Goal: Task Accomplishment & Management: Contribute content

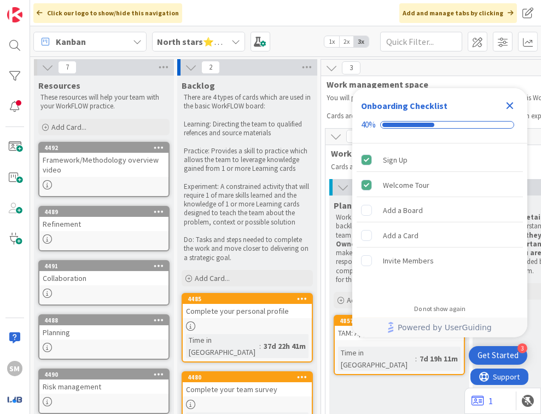
click at [307, 96] on div "Onboarding Checklist 40%" at bounding box center [439, 115] width 175 height 55
click at [307, 99] on icon "Close Checklist" at bounding box center [509, 105] width 13 height 13
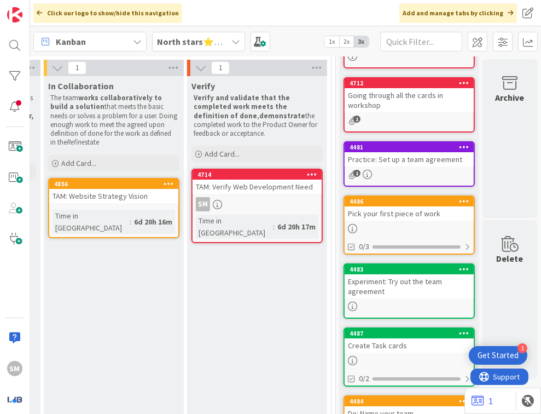
scroll to position [119, 579]
click at [228, 32] on div "North stars⭐WorkFLOW" at bounding box center [198, 42] width 93 height 20
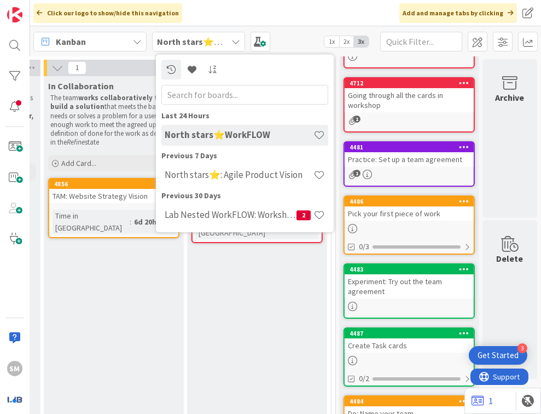
click at [235, 204] on div "Previous 30 Days Lab Nested WorkFLOW: Workshop 2" at bounding box center [244, 208] width 167 height 37
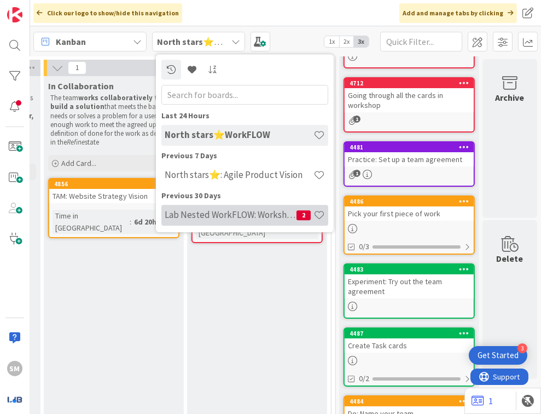
click at [236, 211] on h4 "Lab Nested WorkFLOW: Workshop" at bounding box center [231, 214] width 132 height 11
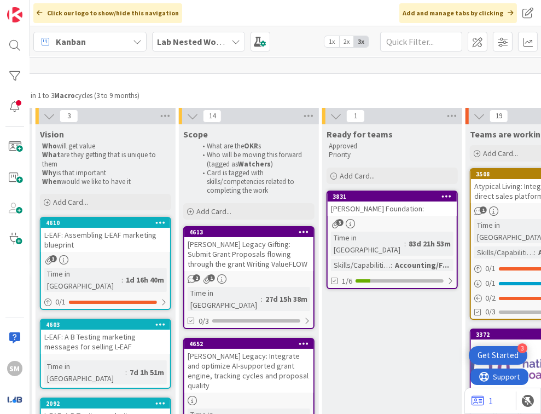
scroll to position [0, 1162]
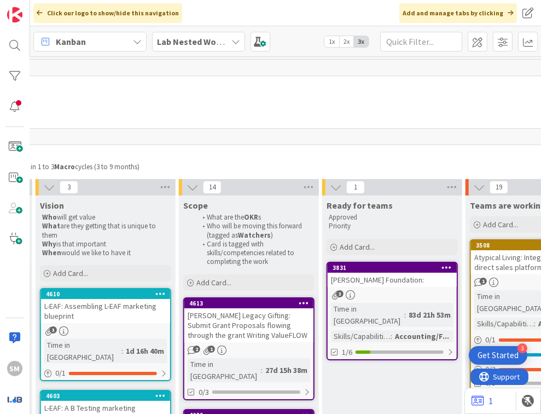
click at [200, 52] on div "Kanban Lab Nested WorkFLOW: Workshop 1x 2x 3x" at bounding box center [285, 41] width 511 height 30
click at [200, 45] on b "Lab Nested WorkFLOW: Workshop" at bounding box center [223, 41] width 133 height 11
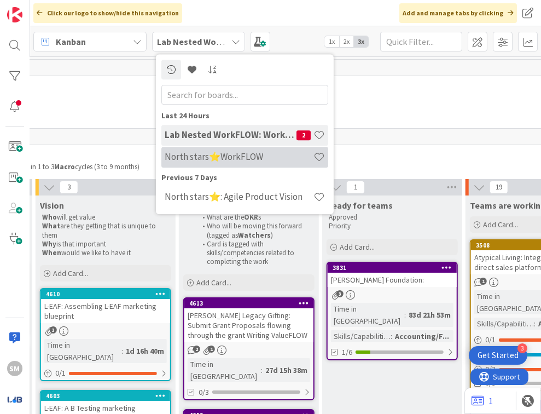
click at [217, 161] on h4 "North stars⭐WorkFLOW" at bounding box center [239, 156] width 149 height 11
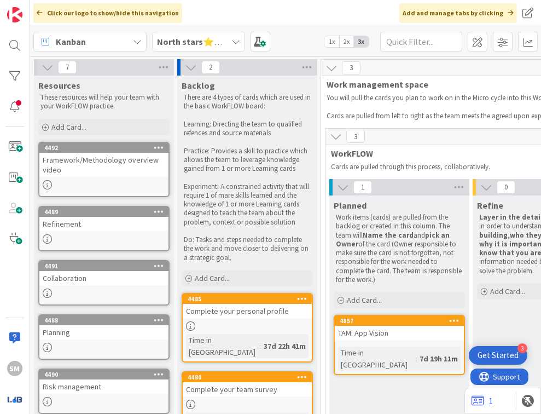
click at [206, 47] on span "North stars⭐WorkFLOW" at bounding box center [192, 41] width 70 height 13
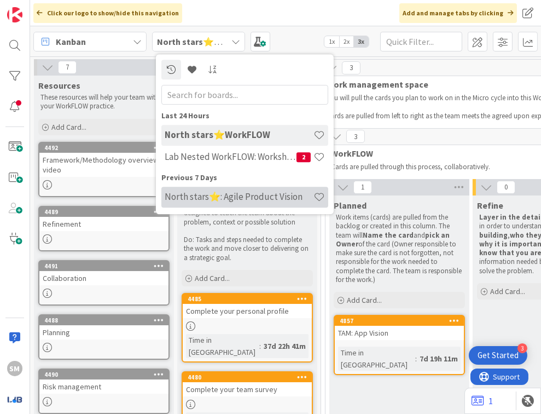
click at [211, 197] on h4 "North stars⭐: Agile Product Vision" at bounding box center [239, 196] width 149 height 11
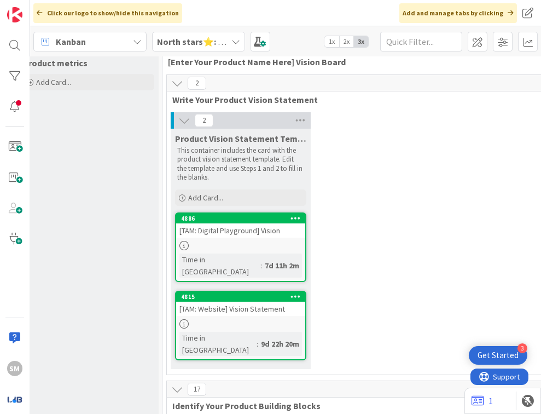
scroll to position [0, 159]
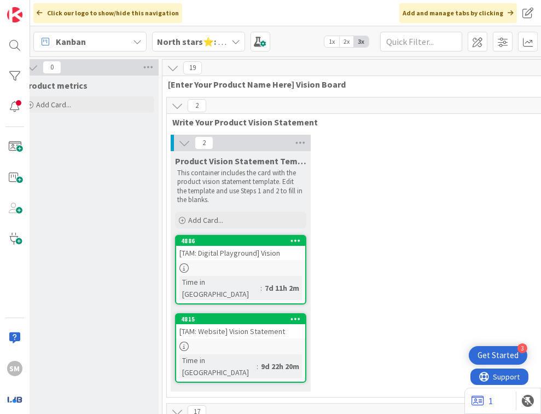
click at [307, 233] on div "2 Product Vision Statement Template This container includes the card with the p…" at bounding box center [455, 266] width 573 height 262
click at [307, 259] on div "2 Product Vision Statement Template This container includes the card with the p…" at bounding box center [455, 266] width 573 height 262
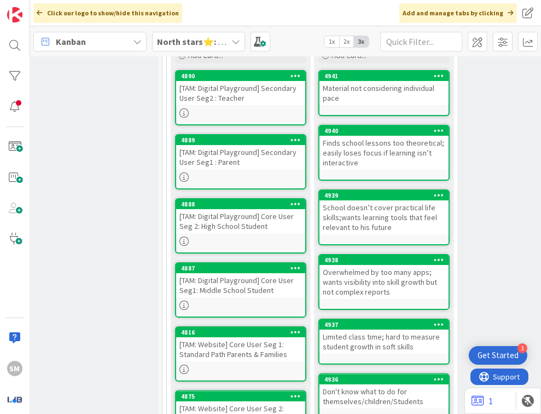
scroll to position [0, 0]
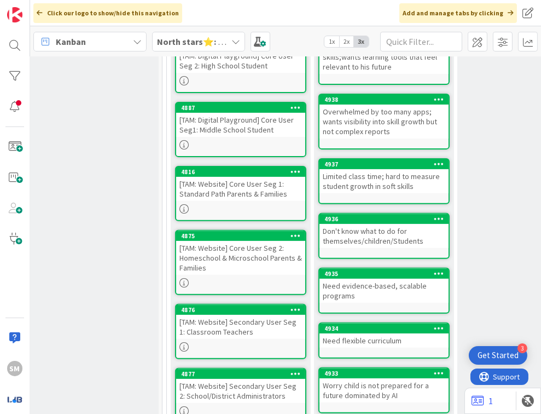
click at [187, 40] on b "North stars⭐: Agile Product Vision" at bounding box center [227, 41] width 141 height 11
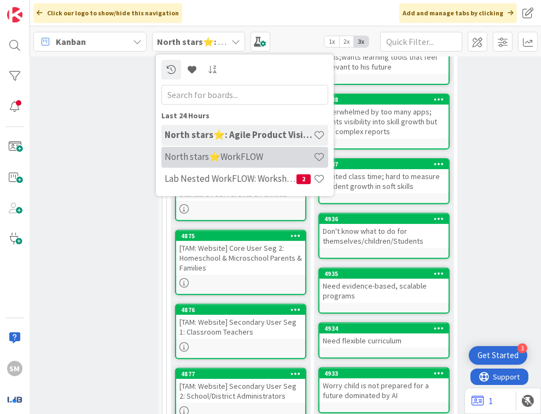
click at [206, 150] on div "North stars⭐WorkFLOW" at bounding box center [244, 157] width 167 height 21
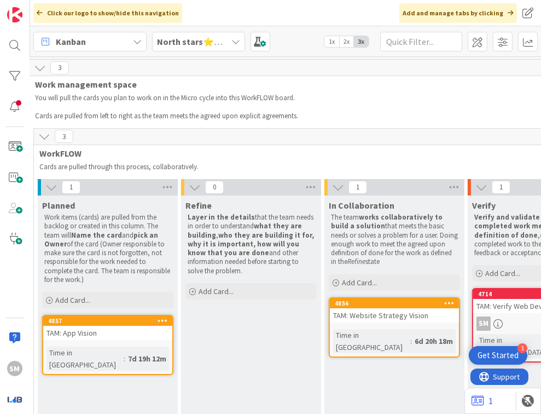
scroll to position [0, 284]
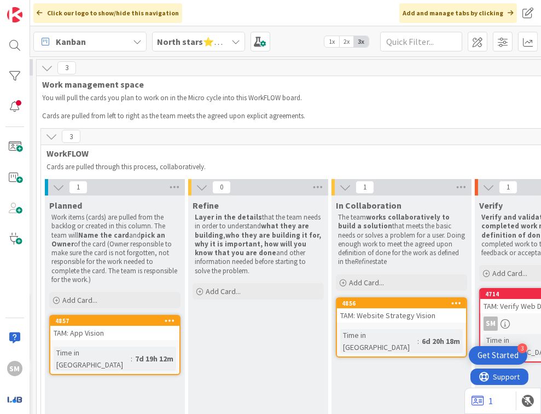
click at [193, 33] on div "North stars⭐WorkFLOW" at bounding box center [198, 42] width 93 height 20
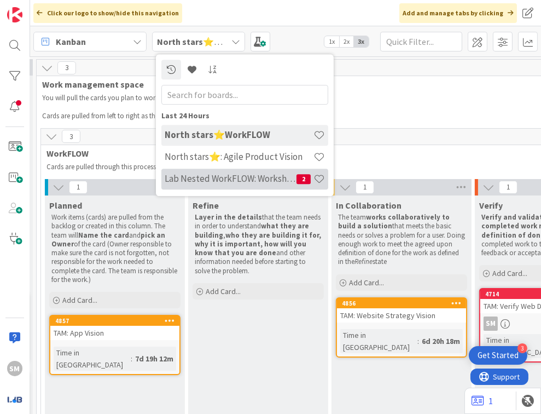
click at [229, 182] on h4 "Lab Nested WorkFLOW: Workshop" at bounding box center [231, 178] width 132 height 11
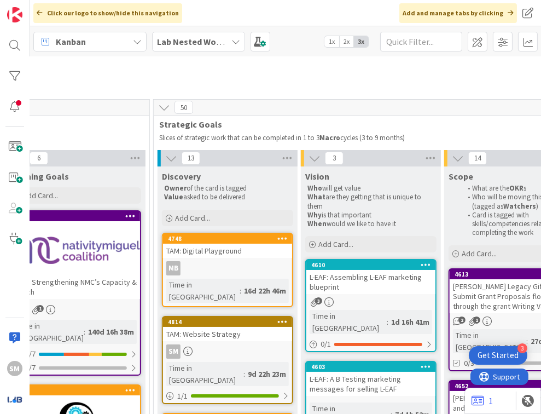
scroll to position [320, 897]
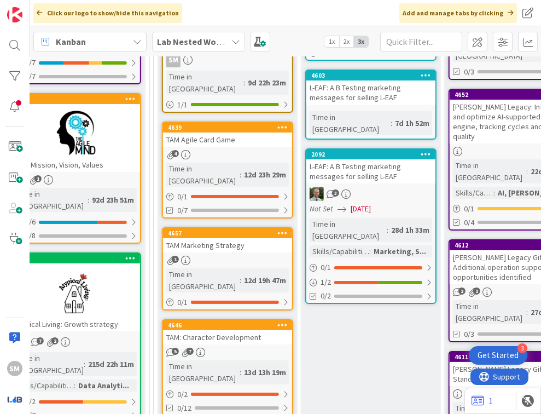
click at [216, 330] on div "TAM: Character Development" at bounding box center [227, 337] width 129 height 14
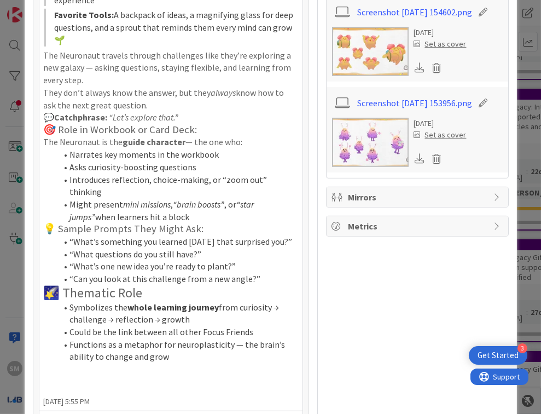
scroll to position [966, 0]
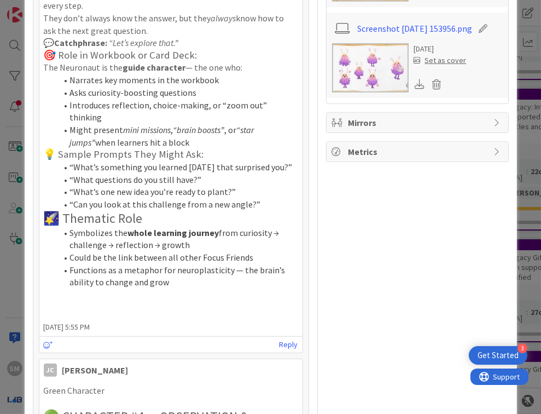
click at [307, 155] on div "ID 4646 Lab Nested WorkFLOW: Workshop Discovery Title 26 / 128 TAM: Character D…" at bounding box center [270, 207] width 541 height 414
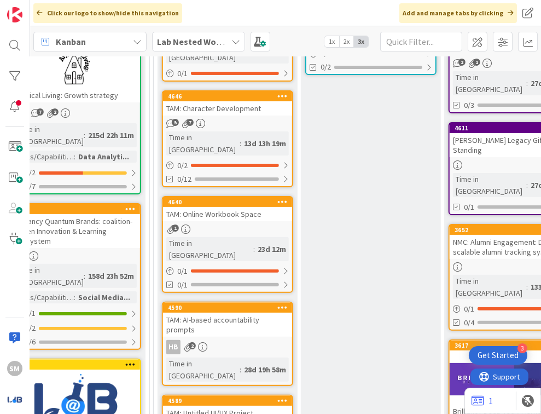
click at [272, 224] on div "1" at bounding box center [227, 228] width 129 height 9
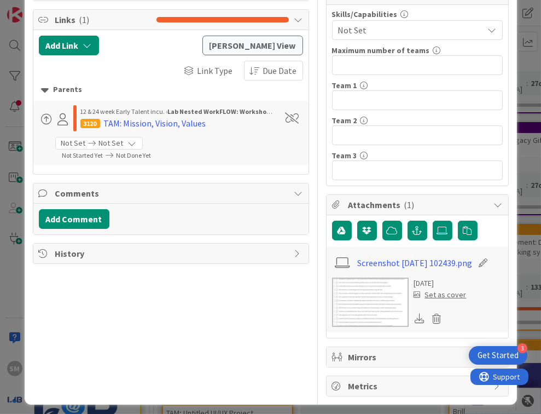
scroll to position [191, 0]
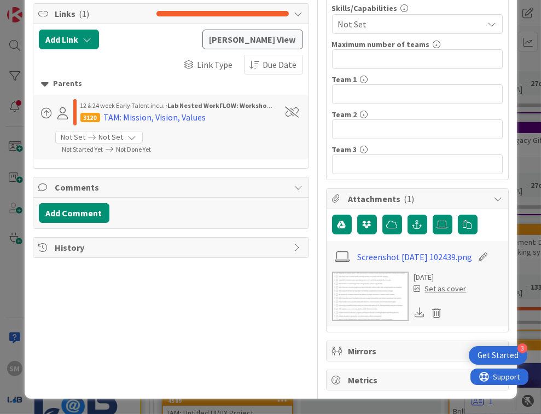
click at [307, 175] on div "ID 4640 Lab Nested WorkFLOW: Workshop Discovery Title 26 / 128 TAM: Online Work…" at bounding box center [270, 207] width 541 height 414
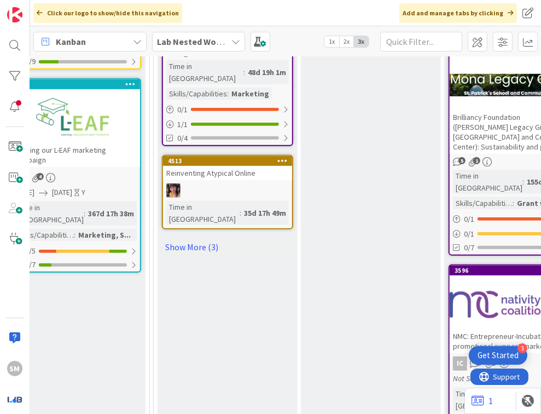
scroll to position [903, 897]
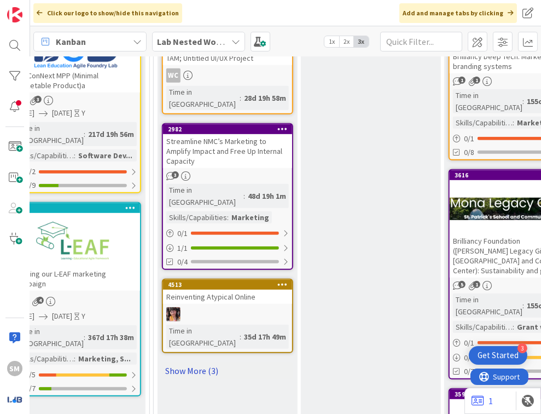
click at [193, 362] on link "Show More (3)" at bounding box center [227, 371] width 131 height 18
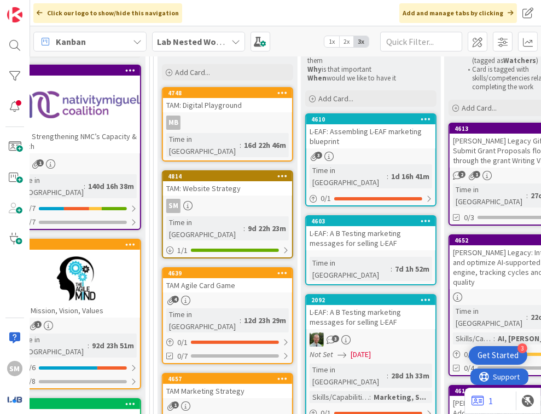
scroll to position [176, 897]
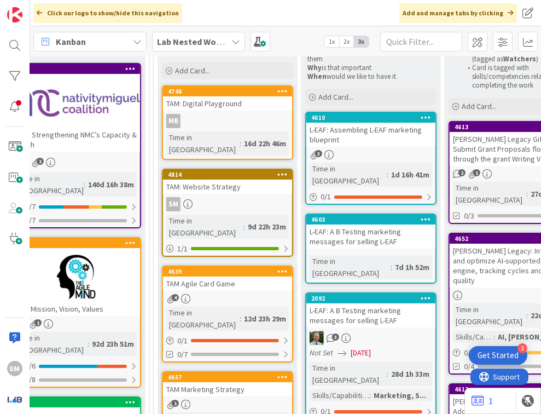
click at [214, 294] on div "4" at bounding box center [227, 298] width 129 height 9
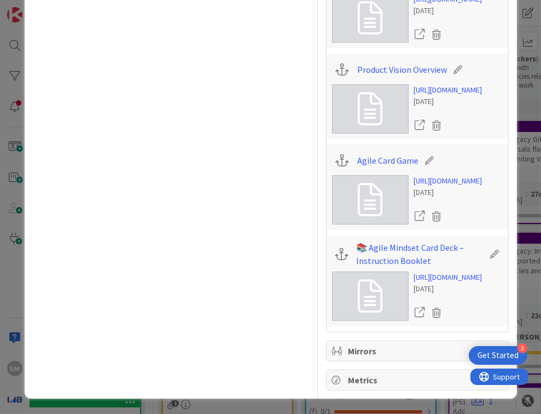
click at [307, 188] on div "ID 4639 Lab Nested WorkFLOW: Workshop Discovery Title 19 / 128 TAM Agile Card G…" at bounding box center [270, 207] width 541 height 414
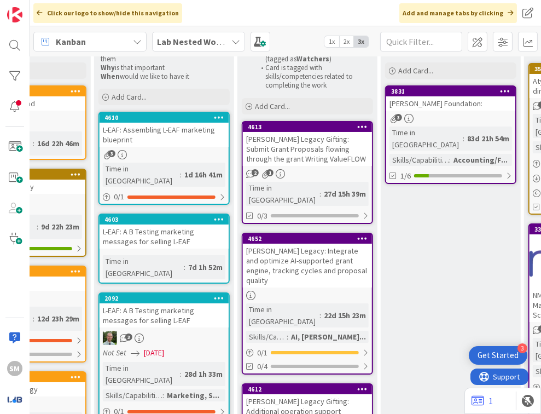
scroll to position [176, 1150]
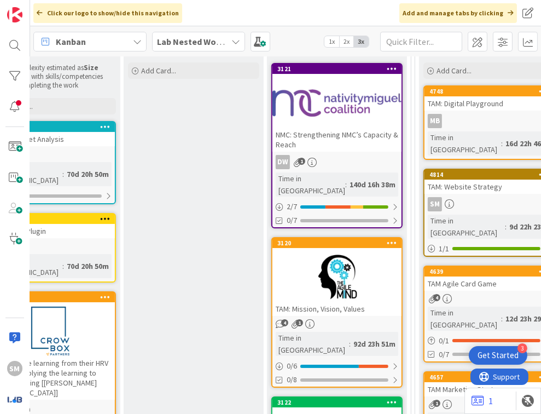
click at [307, 271] on div at bounding box center [336, 276] width 129 height 49
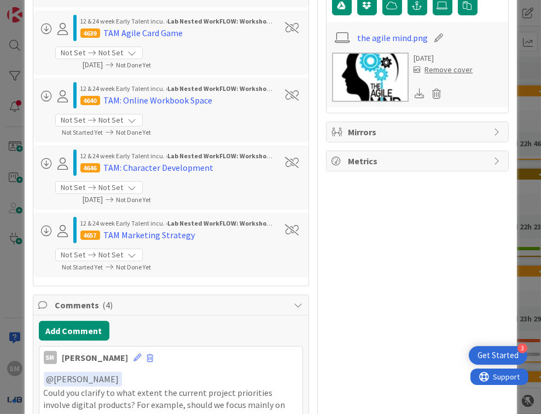
click at [307, 138] on div "ID 3120 Lab Nested WorkFLOW: Workshop Refining Goals Title 28 / 128 TAM: Missio…" at bounding box center [270, 207] width 541 height 414
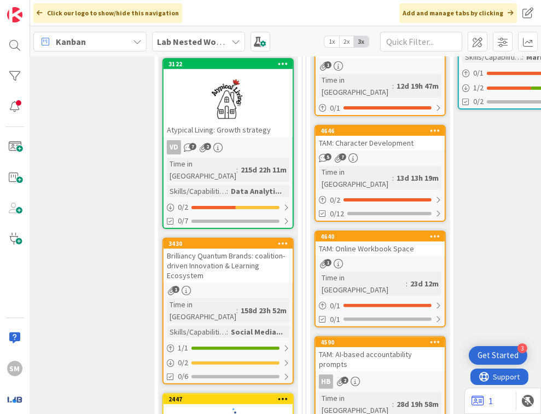
click at [307, 259] on div "1" at bounding box center [380, 263] width 129 height 9
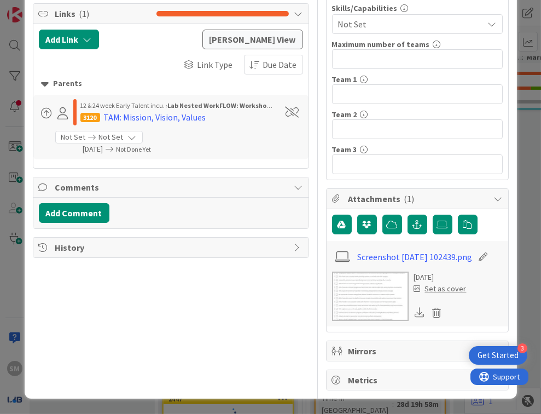
click at [307, 73] on div "ID 4640 Lab Nested WorkFLOW: Workshop Discovery Title 26 / 128 TAM: Online Work…" at bounding box center [270, 207] width 541 height 414
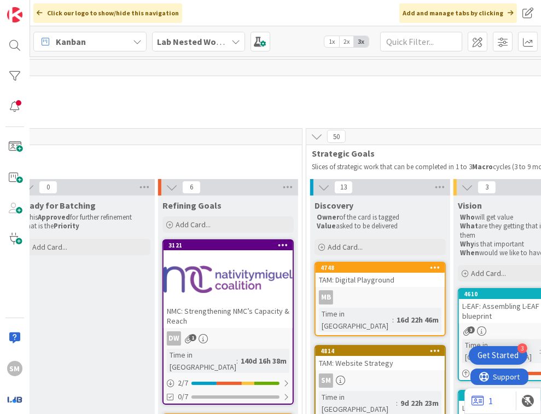
click at [189, 47] on span "Lab Nested WorkFLOW: Workshop" at bounding box center [192, 41] width 70 height 13
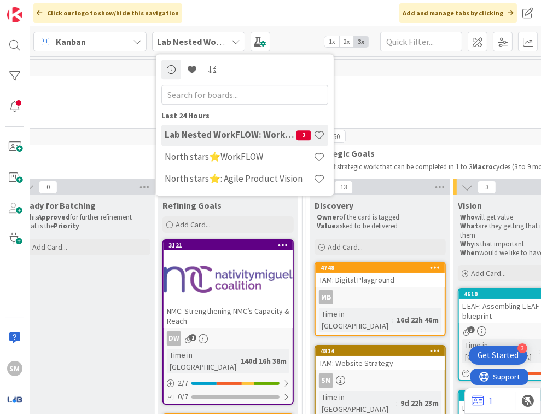
click at [188, 39] on b "Lab Nested WorkFLOW: Workshop" at bounding box center [223, 41] width 133 height 11
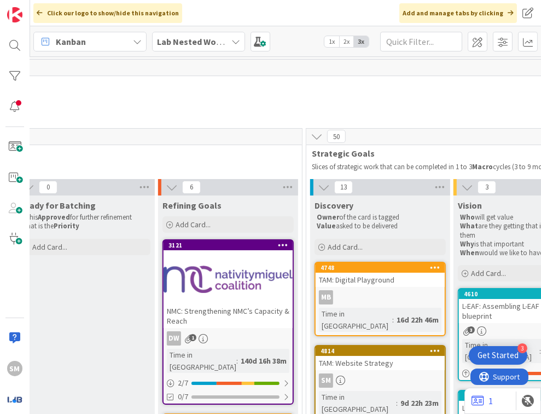
click at [188, 39] on b "Lab Nested WorkFLOW: Workshop" at bounding box center [223, 41] width 133 height 11
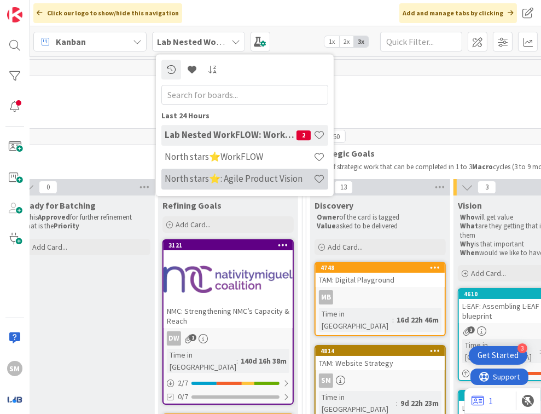
click at [221, 182] on h4 "North stars⭐: Agile Product Vision" at bounding box center [239, 178] width 149 height 11
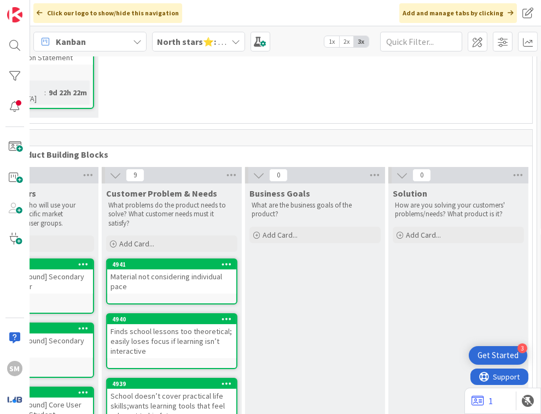
click at [249, 188] on span "Business Goals" at bounding box center [279, 193] width 61 height 11
click at [307, 188] on span "Solution" at bounding box center [410, 193] width 34 height 11
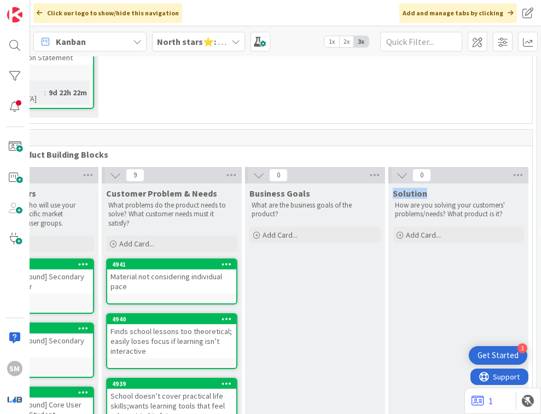
click at [307, 188] on span "Solution" at bounding box center [410, 193] width 34 height 11
click at [307, 201] on p "How are you solving your customers' problems/needs? What product is it?" at bounding box center [458, 210] width 127 height 18
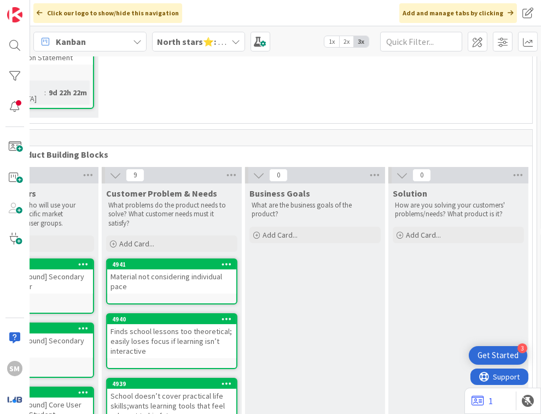
click at [133, 201] on p "What problems do the product needs to solve? What customer needs must it satisf…" at bounding box center [171, 214] width 127 height 27
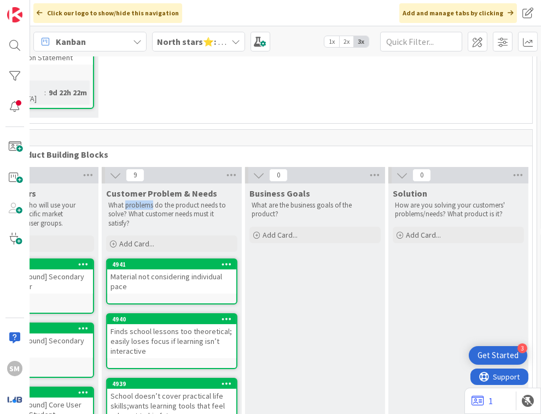
click at [133, 201] on p "What problems do the product needs to solve? What customer needs must it satisf…" at bounding box center [171, 214] width 127 height 27
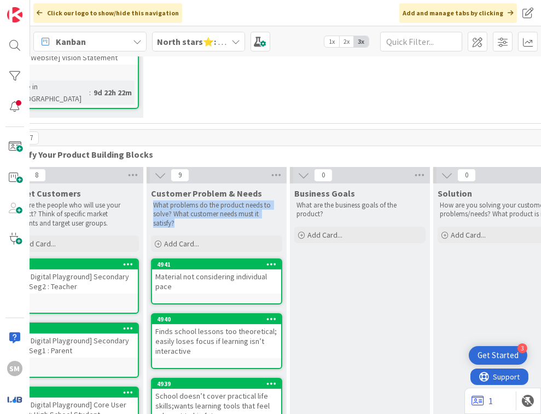
scroll to position [274, 329]
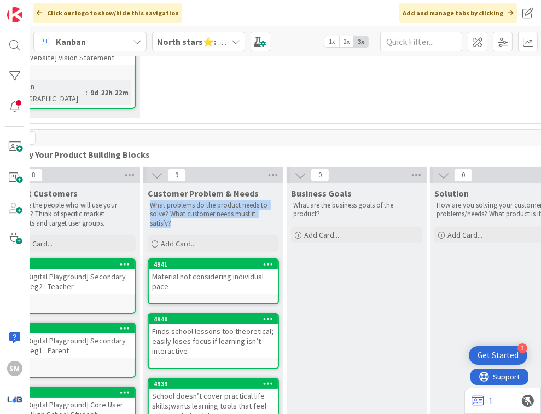
click at [133, 199] on div "Who are the people who will use your product? Think of specific market segments…" at bounding box center [69, 214] width 131 height 31
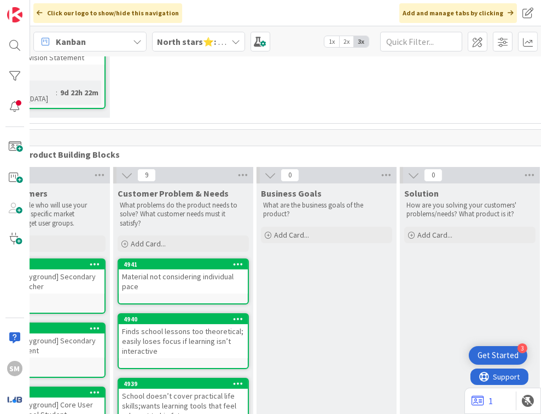
scroll to position [274, 361]
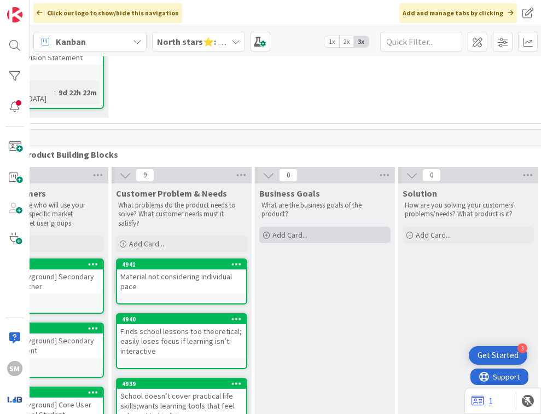
click at [301, 230] on span "Add Card..." at bounding box center [289, 235] width 35 height 10
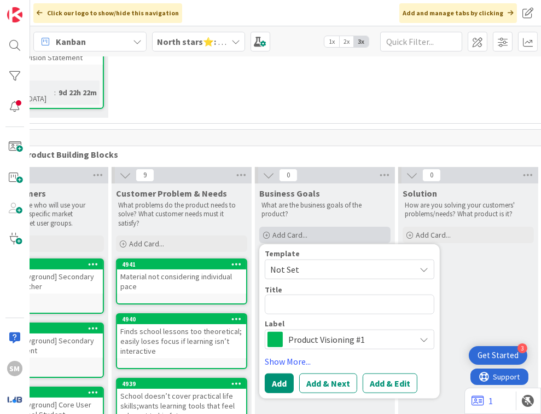
type textarea "x"
type textarea "T"
type textarea "x"
type textarea "T"
type textarea "x"
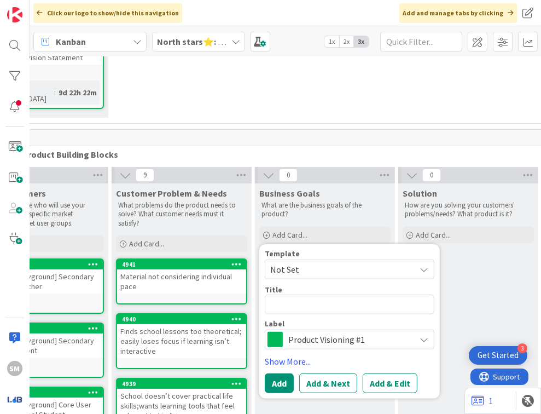
type textarea "T"
type textarea "x"
type textarea "To"
type textarea "x"
type textarea "To"
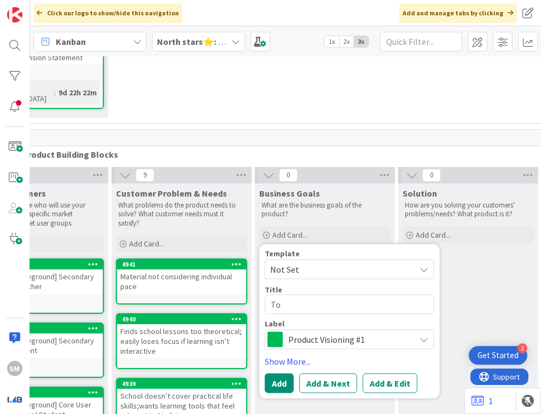
type textarea "x"
type textarea "To t"
type textarea "x"
type textarea "To te"
type textarea "x"
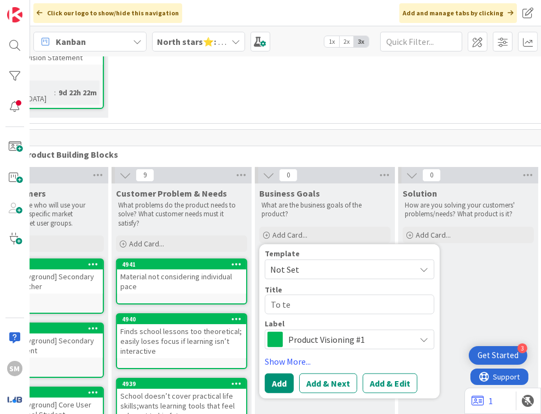
type textarea "To tea"
type textarea "x"
type textarea "To teac"
type textarea "x"
type textarea "To teach"
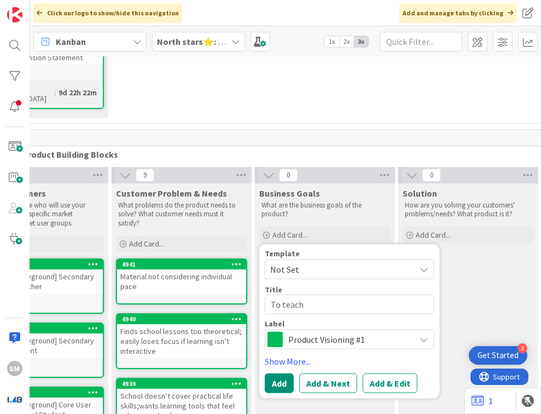
type textarea "x"
type textarea "To teach"
type textarea "x"
type textarea "To teach a"
type textarea "x"
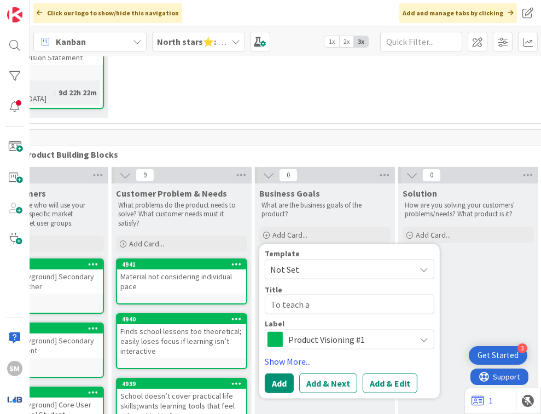
type textarea "To teach ag"
type textarea "x"
type textarea "To teach agi"
type textarea "x"
type textarea "To teach agil"
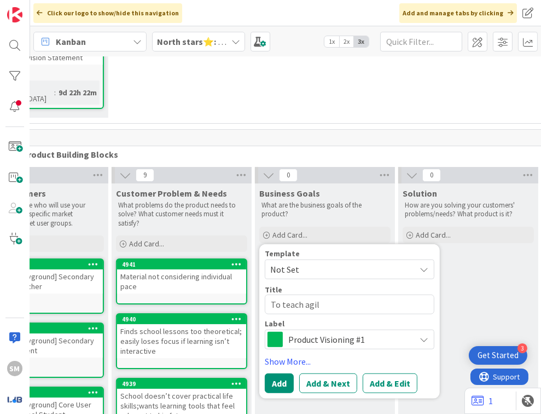
type textarea "x"
type textarea "To teach agile"
type textarea "x"
type textarea "To teach agile"
type textarea "x"
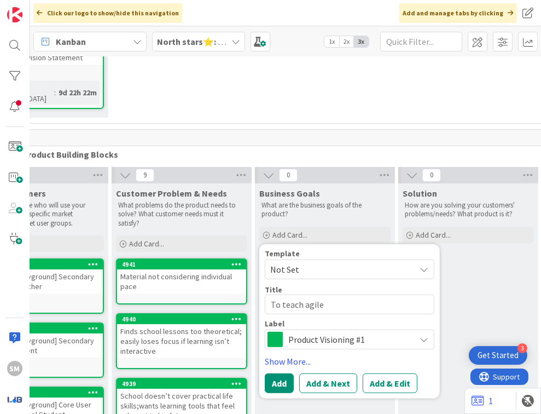
type textarea "To teach agile p"
type textarea "x"
type textarea "To teach agile pri"
type textarea "x"
type textarea "To teach agile prin"
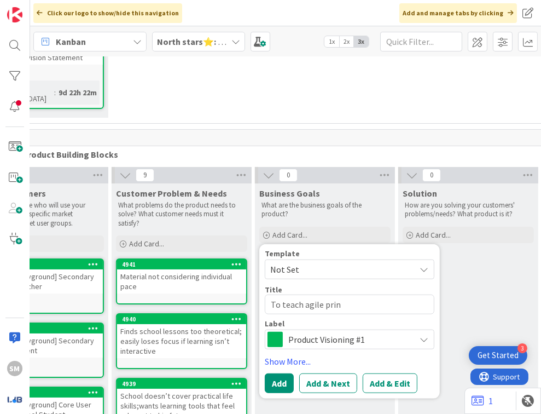
type textarea "x"
type textarea "To teach agile princ"
type textarea "x"
type textarea "To teach agile princi"
type textarea "x"
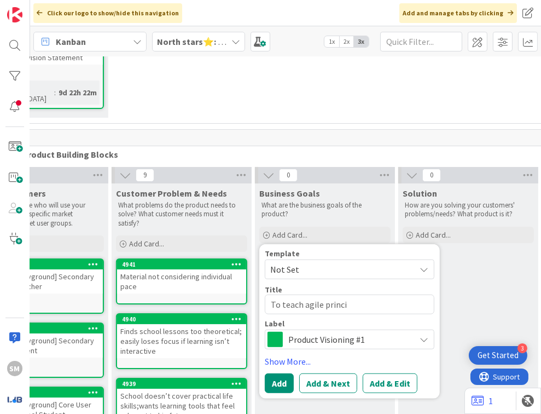
type textarea "To teach agile princip"
type textarea "x"
type textarea "To teach agile principl"
type textarea "x"
type textarea "To teach agile principle"
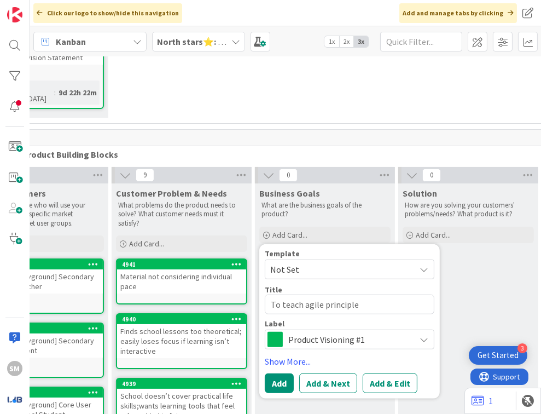
type textarea "x"
type textarea "To teach agile principles"
type textarea "x"
type textarea "To teach agile principles"
type textarea "x"
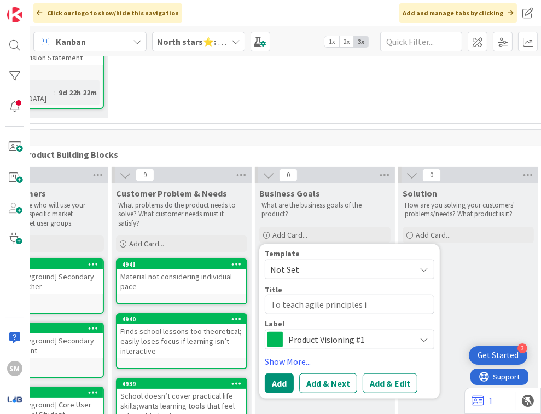
type textarea "To teach agile principles in"
type textarea "x"
type textarea "To teach agile principles in c"
type textarea "x"
type textarea "To teach agile principles in cl"
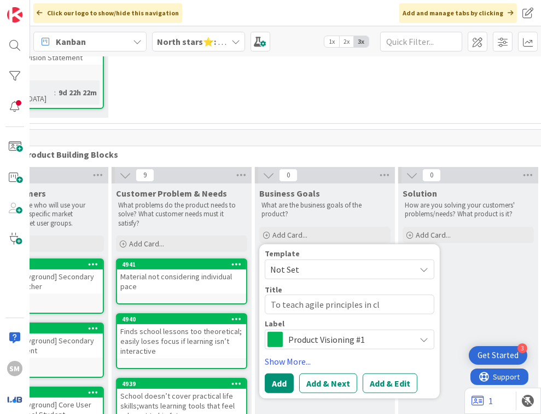
type textarea "x"
type textarea "To teach agile principles in cla"
type textarea "x"
type textarea "To teach agile principles in clas"
type textarea "x"
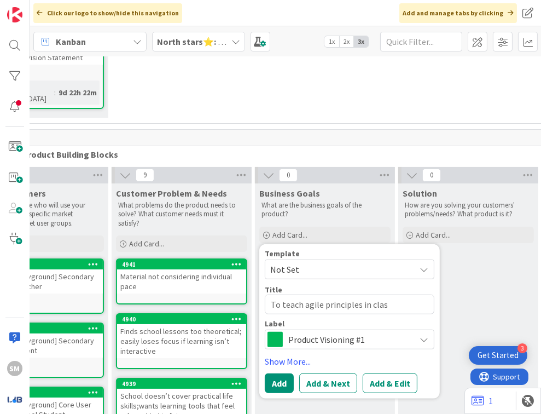
type textarea "To teach agile principles in class"
type textarea "x"
type textarea "To teach agile principles in classro"
type textarea "x"
type textarea "To teach agile principles in classroom"
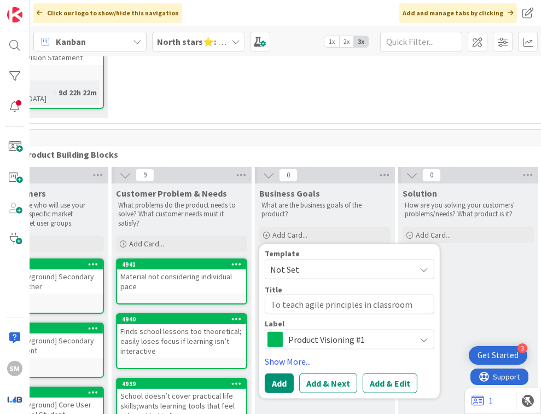
type textarea "x"
type textarea "To teach agile principles in classroom"
type textarea "x"
type textarea "To teach agile principles in classroom i"
type textarea "x"
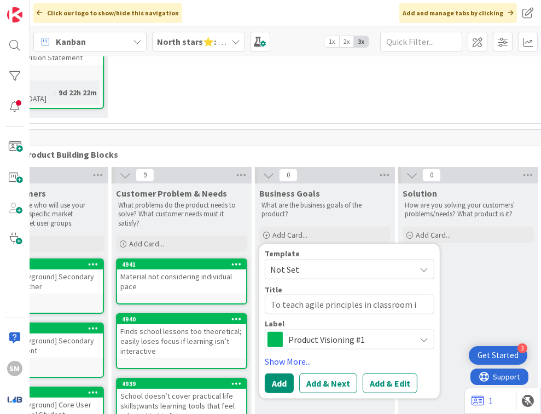
type textarea "To teach agile principles in classroom in"
type textarea "x"
type textarea "To teach agile principles in classroom in"
type textarea "x"
type textarea "To teach agile principles in classroom in a"
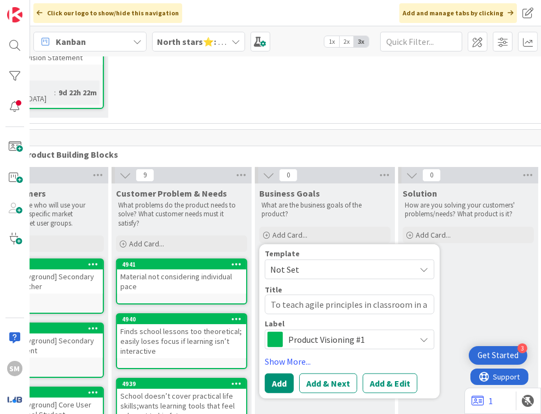
type textarea "x"
type textarea "To teach agile principles in classroom in a"
type textarea "x"
type textarea "To teach agile principles in classroom in a w"
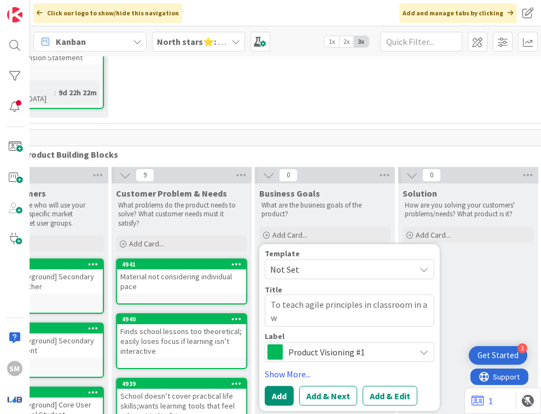
type textarea "x"
type textarea "To teach agile principles in classroom in a wa"
type textarea "x"
type textarea "To teach agile principles in classroom in a way"
type textarea "x"
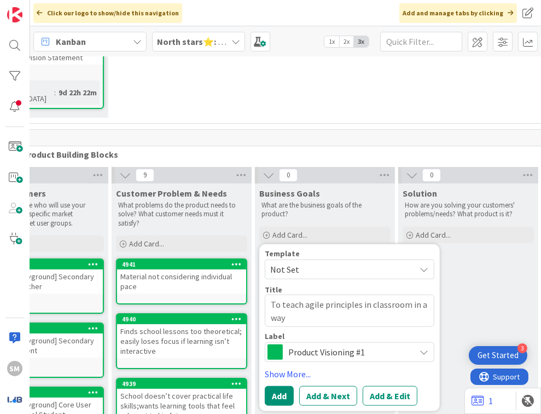
type textarea "To teach agile principles in classroom in a way t"
type textarea "x"
type textarea "To teach agile principles in classroom in a way ta"
type textarea "x"
type textarea "To teach agile principles in classroom in a way tat"
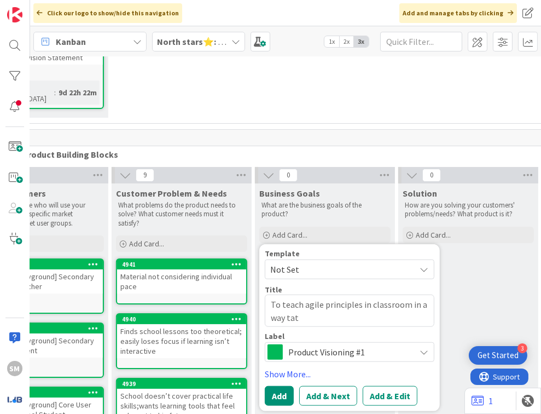
type textarea "x"
type textarea "To teach agile principles in classroom in a way tat"
type textarea "x"
type textarea "To teach agile principles in classroom in a way tat"
type textarea "x"
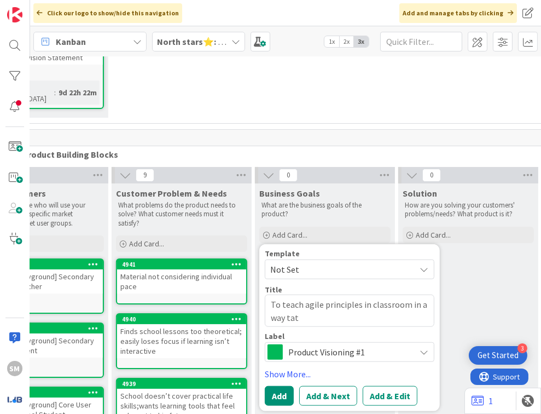
type textarea "To teach agile principles in classroom in a way ta"
type textarea "x"
type textarea "To teach agile principles in classroom in a way t"
type textarea "x"
type textarea "To teach agile principles in classroom in a way th"
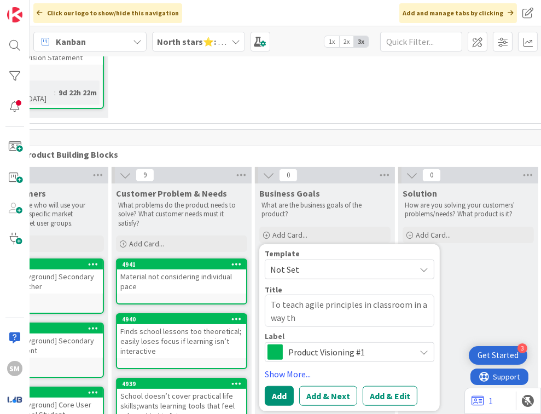
type textarea "x"
type textarea "To teach agile principles in classroom in a way tha"
type textarea "x"
type textarea "To teach agile principles in classroom in a way that"
type textarea "x"
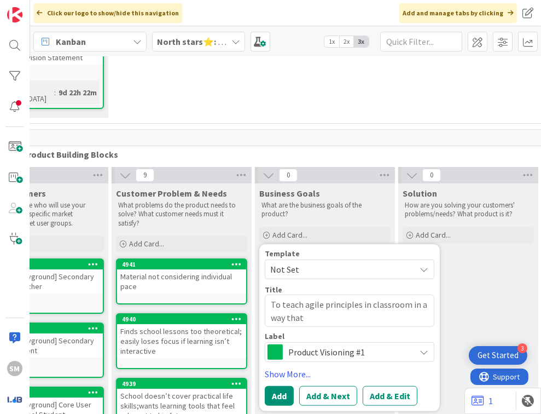
type textarea "To teach agile principles in classroom in a way that"
type textarea "x"
type textarea "To teach agile principles in classroom in a way that sp"
type textarea "x"
type textarea "To teach agile principles in classroom in a way that spe"
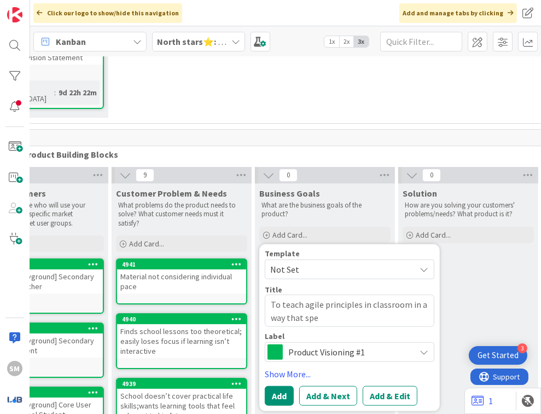
type textarea "x"
type textarea "To teach agile principles in classroom in a way that spea"
type textarea "x"
type textarea "To teach agile principles in classroom in a way that speak"
type textarea "x"
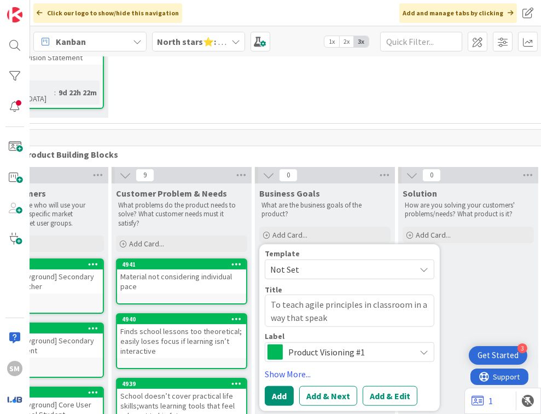
type textarea "To teach agile principles in classroom in a way that speaks"
type textarea "x"
type textarea "To teach agile principles in classroom in a way that speaks"
type textarea "x"
type textarea "To teach agile principles in classroom in a way that speaks t"
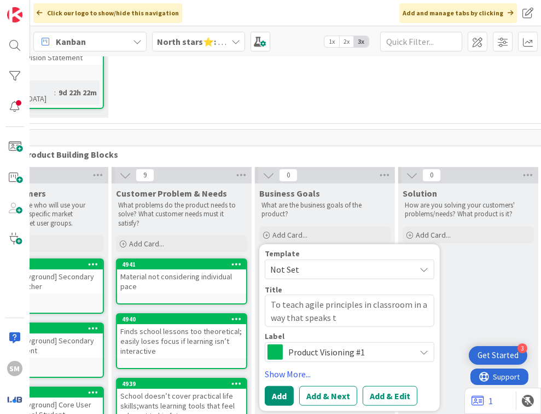
type textarea "x"
type textarea "To teach agile principles in classroom in a way that speaks to"
type textarea "x"
type textarea "To teach agile principles in classroom in a way that speaks to"
type textarea "x"
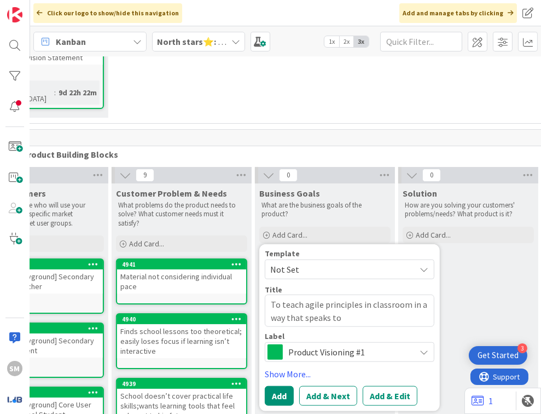
type textarea "To teach agile principles in classroom in a way that speaks to t"
type textarea "x"
type textarea "To teach agile principles in classroom in a way that speaks to ta"
type textarea "x"
type textarea "To teach agile principles in classroom in a way that speaks to tag"
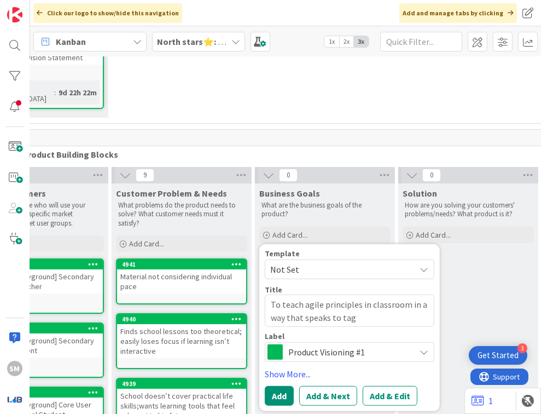
type textarea "x"
type textarea "To teach agile principles in classroom in a way that speaks to tagr"
type textarea "x"
type textarea "To teach agile principles in classroom in a way that speaks to tag"
type textarea "x"
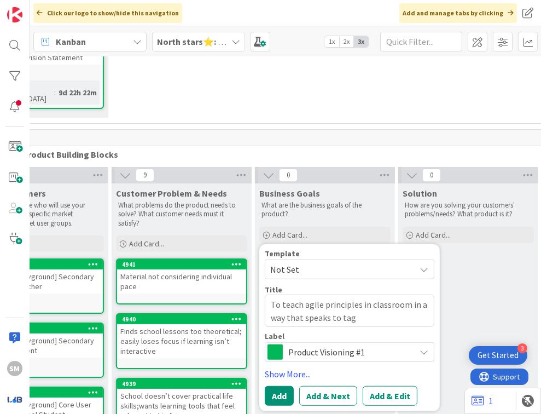
type textarea "To teach agile principles in classroom in a way that speaks to ta"
type textarea "x"
type textarea "To teach agile principles in classroom in a way that speaks to tar"
type textarea "x"
type textarea "To teach agile principles in classroom in a way that speaks to targ"
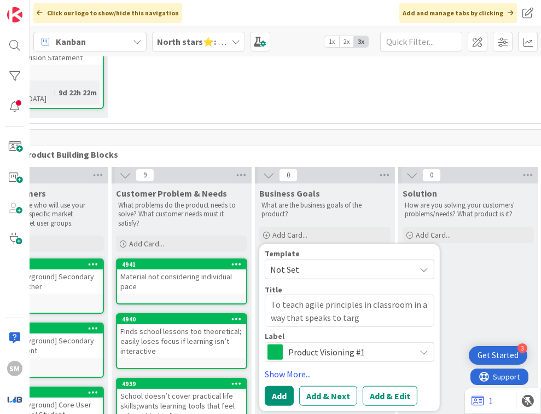
type textarea "x"
type textarea "To teach agile principles in classroom in a way that speaks to targe"
type textarea "x"
type textarea "To teach agile principles in classroom in a way that speaks to target"
type textarea "x"
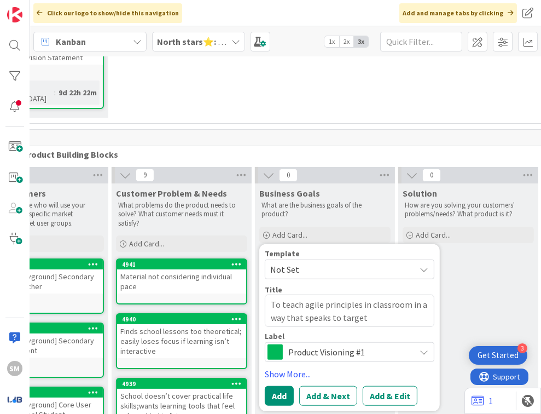
type textarea "To teach agile principles in classroom in a way that speaks to target"
type textarea "x"
type textarea "To teach agile principles in classroom in a way that speaks to target ad"
type textarea "x"
type textarea "To teach agile principles in classroom in a way that speaks to target adu"
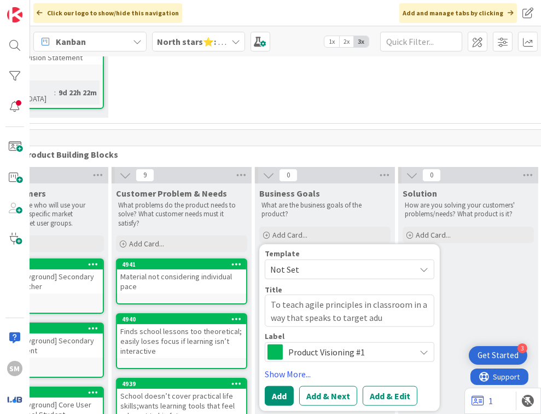
type textarea "x"
type textarea "To teach agile principles in classroom in a way that speaks to target adua"
type textarea "x"
type textarea "To teach agile principles in classroom in a way that speaks to target adu"
type textarea "x"
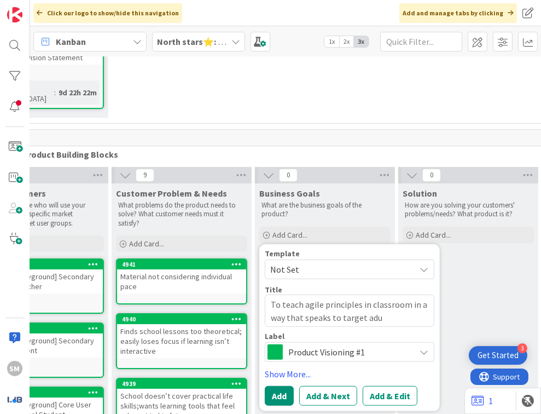
type textarea "To teach agile principles in classroom in a way that speaks to target adui"
type textarea "x"
type textarea "To teach agile principles in classroom in a way that speaks to target aduie"
type textarea "x"
type textarea "To teach agile principles in classroom in a way that speaks to target aduien"
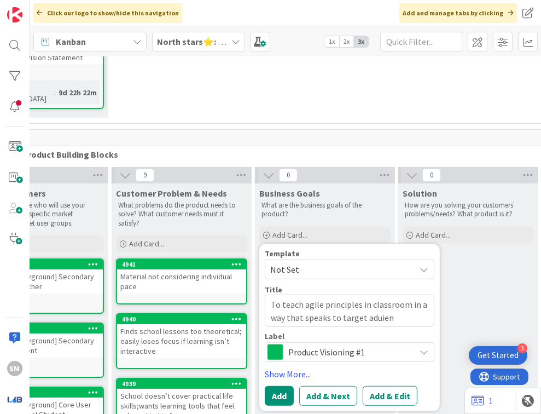
type textarea "x"
type textarea "To teach agile principles in classroom in a way that speaks to target aduienc"
type textarea "x"
type textarea "To teach agile principles in classroom in a way that speaks to target aduience"
type textarea "x"
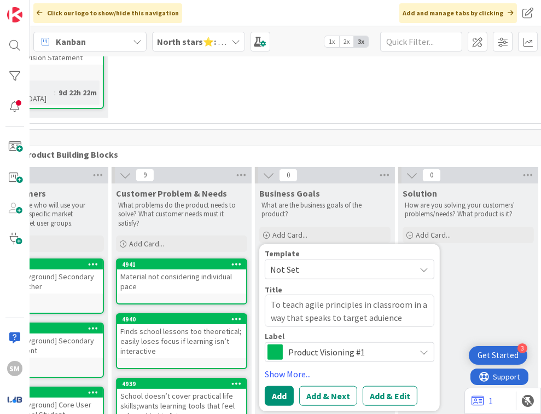
type textarea "To teach agile principles in classroom in a way that speaks to target aduience:"
type textarea "x"
type textarea "To teach agile principles in classroom in a way that speaks to target aduience:"
type textarea "x"
type textarea "To teach agile principles in classroom in a way that speaks to target audience:"
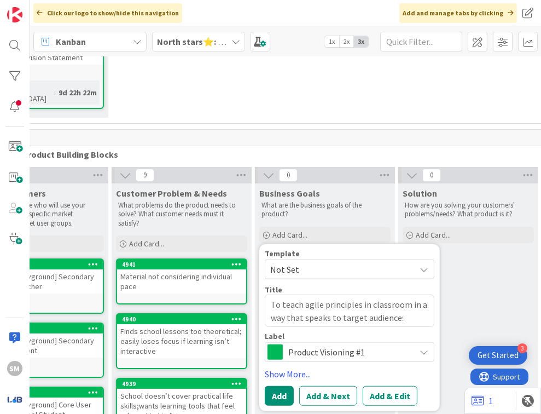
click at [307, 294] on textarea "To teach agile principles in classroom in a way that speaks to target audience:" at bounding box center [350, 310] width 170 height 33
type textarea "x"
type textarea "To teach agile principles in classroom in a way that speaks to target audience:…"
type textarea "x"
type textarea "To teach agile principles in classroom in a way that speaks to target audience:…"
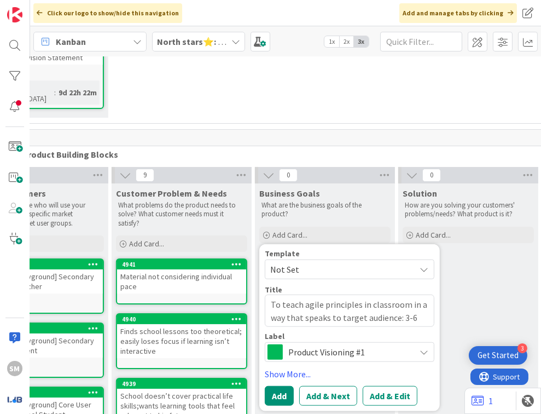
type textarea "x"
type textarea "To teach agile principles in classroom in a way that speaks to target audience:…"
type textarea "x"
type textarea "To teach agile principles in classroom in a way that speaks to target audience:…"
type textarea "x"
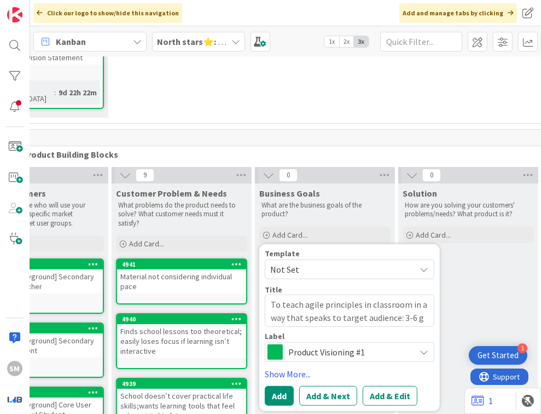
type textarea "To teach agile principles in classroom in a way that speaks to target audience:…"
type textarea "x"
type textarea "To teach agile principles in classroom in a way that speaks to target audience:…"
type textarea "x"
type textarea "To teach agile principles in classroom in a way that speaks to target audience:…"
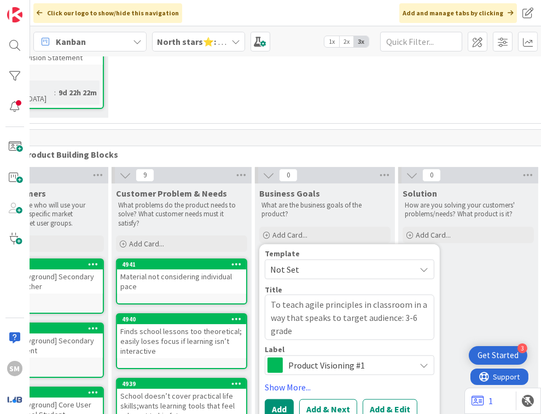
type textarea "x"
type textarea "To teach agile principles in classroom in a way that speaks to target audience:…"
type textarea "x"
type textarea "To teach agile principles in classroom in a way that speaks to target audience:…"
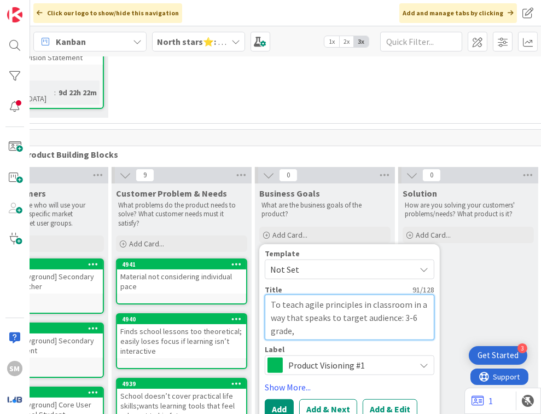
click at [307, 304] on textarea "To teach agile principles in classroom in a way that speaks to target audience:…" at bounding box center [350, 317] width 170 height 46
type textarea "x"
type textarea "To teach agile principles in classroom in a way that speaks to target audience:…"
type textarea "x"
type textarea "To teach agile principles in classroom in a way that speaks to target audience:…"
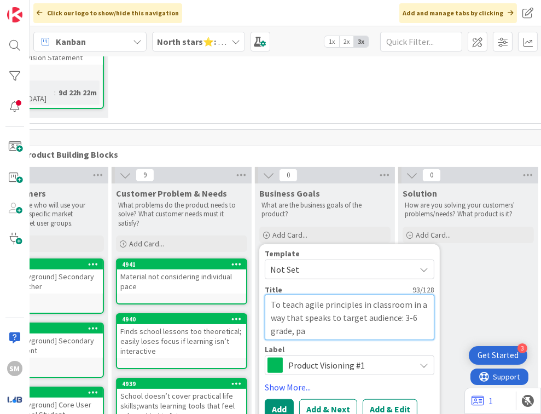
type textarea "x"
type textarea "To teach agile principles in classroom in a way that speaks to target audience:…"
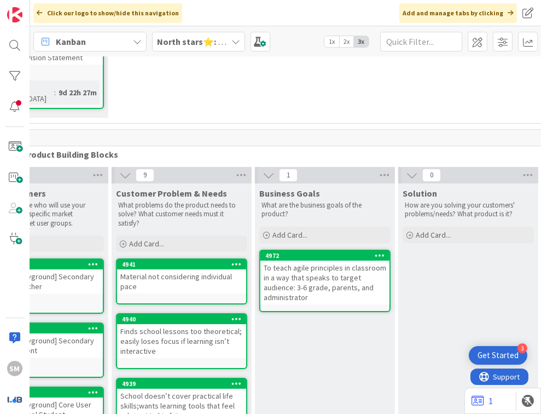
click at [307, 199] on div "What are the business goals of the product?" at bounding box center [324, 210] width 131 height 22
click at [307, 226] on div "Add Card..." at bounding box center [324, 234] width 131 height 16
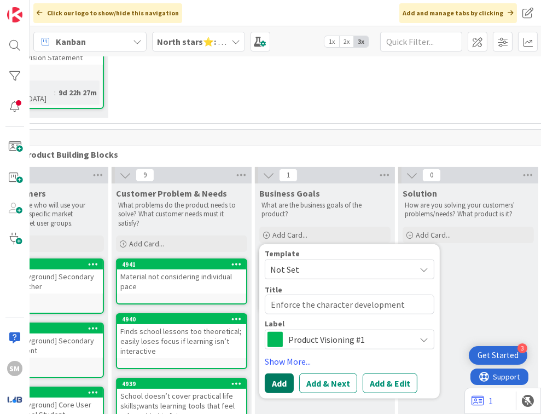
click at [285, 373] on button "Add" at bounding box center [279, 383] width 29 height 20
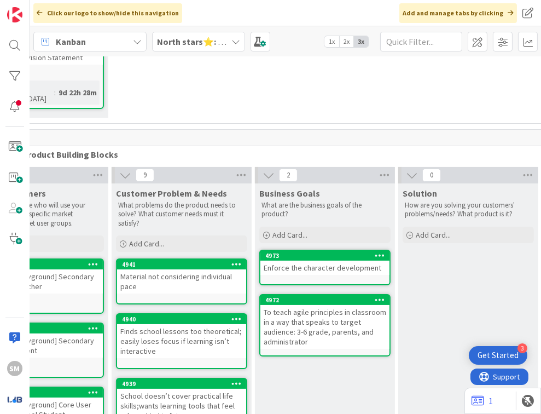
click at [307, 260] on div "Enforce the character development" at bounding box center [324, 267] width 129 height 14
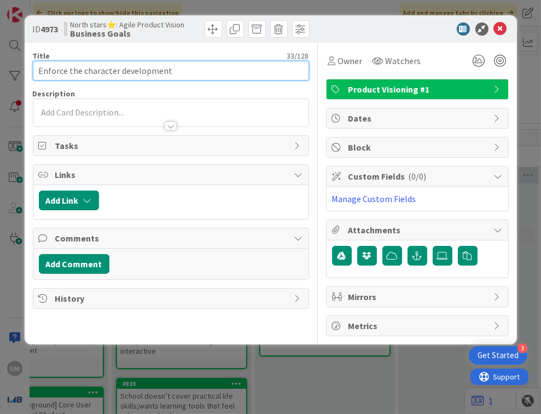
click at [182, 67] on input "Enforce the character development" at bounding box center [171, 71] width 276 height 20
click at [37, 71] on input "Enforce the character development" at bounding box center [171, 71] width 276 height 20
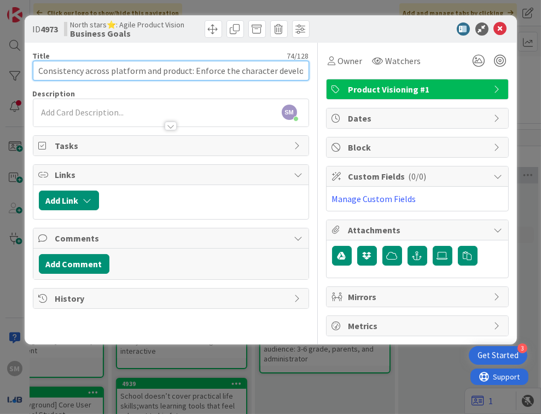
click at [195, 71] on input "Consistency across platform and product: Enforce the character development" at bounding box center [171, 71] width 276 height 20
drag, startPoint x: 195, startPoint y: 71, endPoint x: 332, endPoint y: 75, distance: 137.4
click at [307, 75] on div "Title 74 / 128 Consistency across platform and product: enforce the character d…" at bounding box center [271, 189] width 476 height 293
drag, startPoint x: 170, startPoint y: 71, endPoint x: 386, endPoint y: 71, distance: 216.1
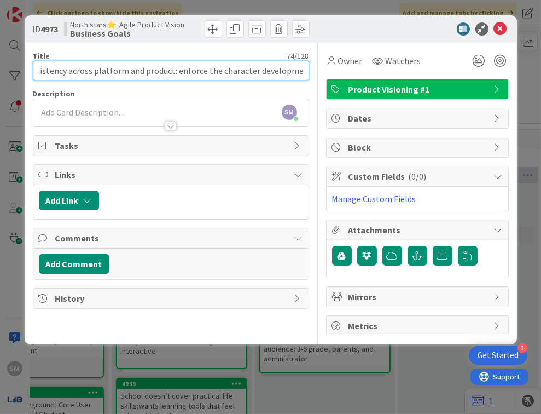
click at [307, 71] on div "Title 74 / 128 Consistency across platform and product: enforce the character d…" at bounding box center [271, 189] width 476 height 293
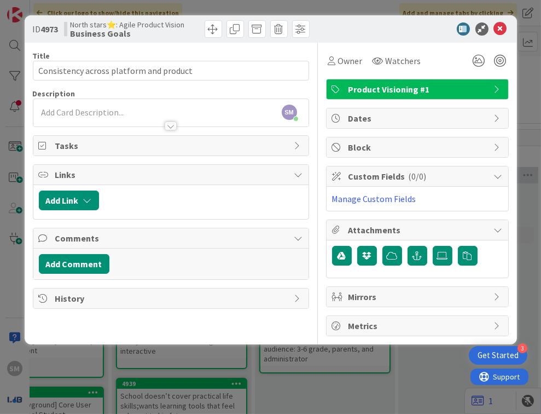
click at [219, 109] on div "SM Sally Mo just joined" at bounding box center [170, 112] width 275 height 27
paste div
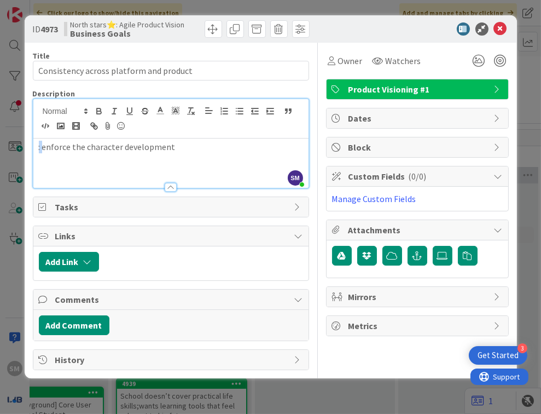
drag, startPoint x: 42, startPoint y: 148, endPoint x: 11, endPoint y: 148, distance: 30.6
click at [14, 148] on div "ID 4973 North stars⭐: Agile Product Vision Business Goals Title 39 / 128 Consis…" at bounding box center [270, 207] width 541 height 414
click at [189, 143] on p "reenforce the character development" at bounding box center [171, 147] width 264 height 13
click at [307, 24] on div "ID 4973 North stars⭐: Agile Product Vision Business Goals" at bounding box center [271, 28] width 492 height 27
click at [307, 23] on icon at bounding box center [500, 28] width 13 height 13
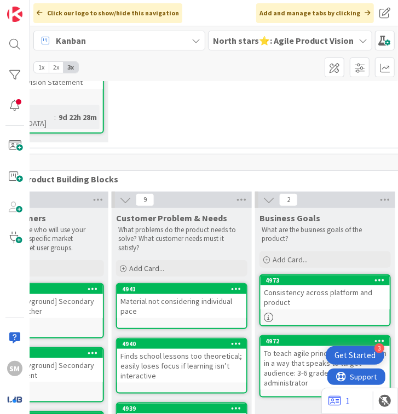
click at [137, 40] on div "Kanban" at bounding box center [119, 41] width 172 height 20
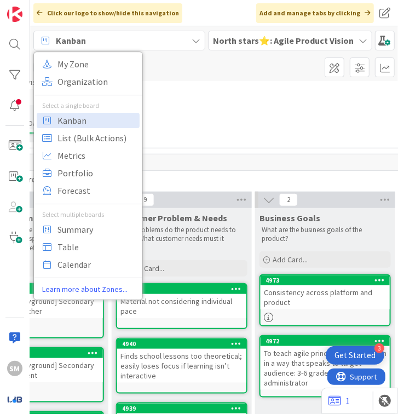
click at [281, 43] on b "North stars⭐: Agile Product Vision" at bounding box center [283, 40] width 141 height 11
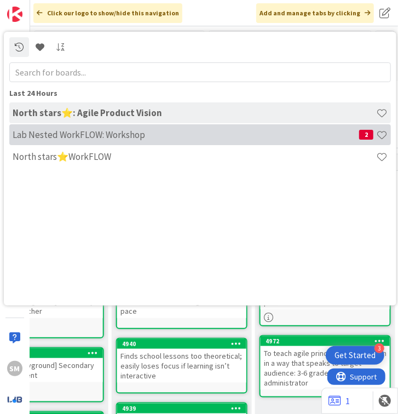
click at [240, 144] on div "Lab Nested WorkFLOW: Workshop 2" at bounding box center [199, 134] width 381 height 21
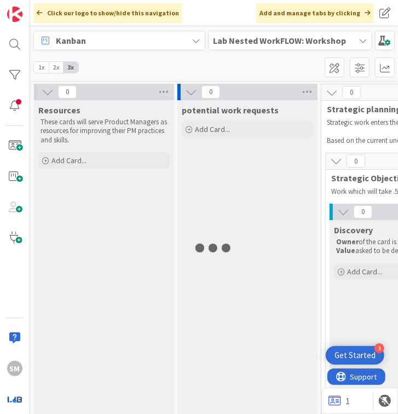
click at [275, 46] on span "Lab Nested WorkFLOW: Workshop" at bounding box center [283, 40] width 141 height 13
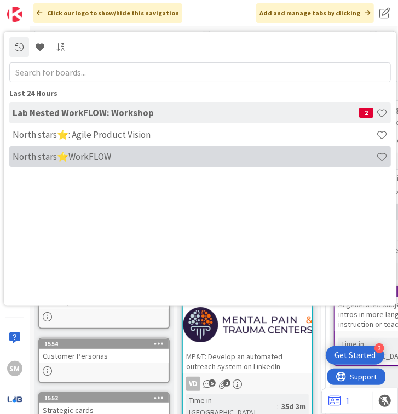
click at [240, 155] on h4 "North stars⭐WorkFLOW" at bounding box center [194, 156] width 363 height 11
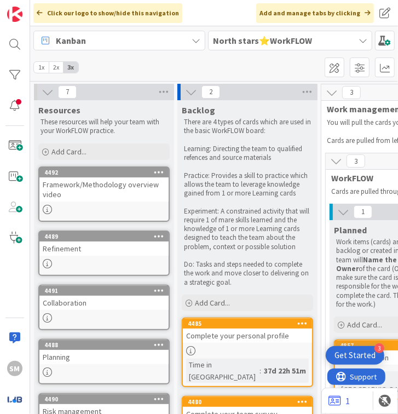
click at [269, 51] on div "Kanban My Zone Organization Select a single board Kanban List (Bulk Actions) Me…" at bounding box center [214, 53] width 368 height 55
click at [260, 38] on b "North stars⭐WorkFLOW" at bounding box center [262, 40] width 99 height 11
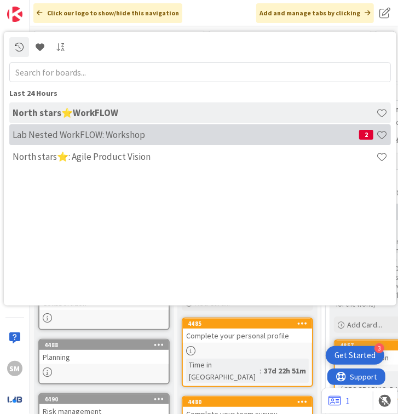
click at [215, 133] on h4 "Lab Nested WorkFLOW: Workshop" at bounding box center [186, 134] width 346 height 11
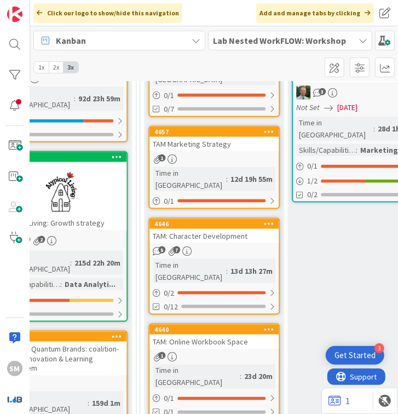
scroll to position [443, 911]
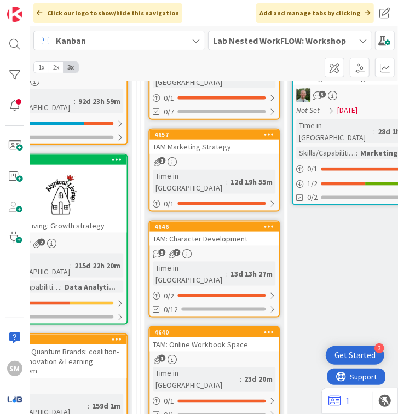
click at [247, 231] on div "TAM: Character Development" at bounding box center [213, 238] width 129 height 14
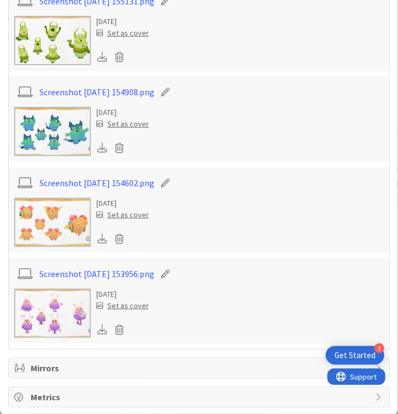
scroll to position [4452, 0]
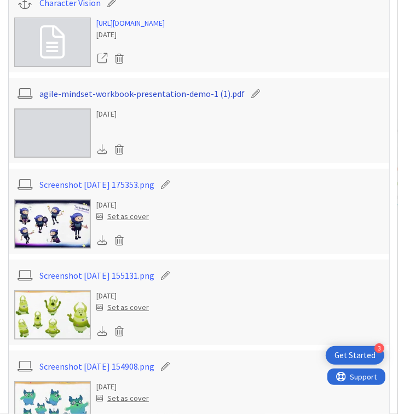
click at [142, 95] on link "agile-mindset-workbook-presentation-demo-1 (1).pdf" at bounding box center [141, 93] width 205 height 13
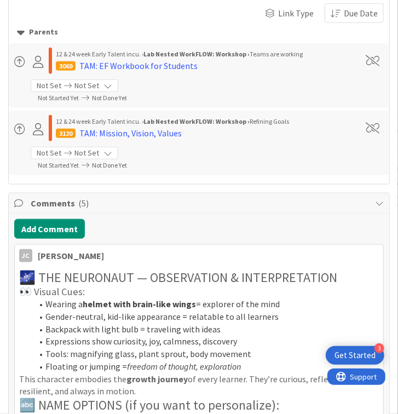
scroll to position [0, 0]
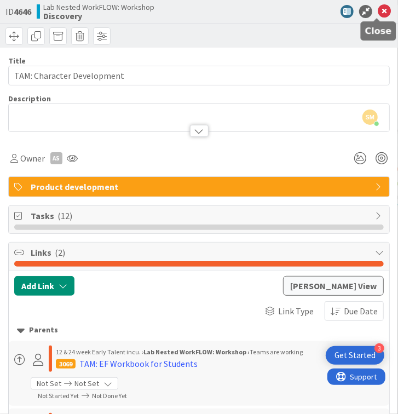
click at [307, 13] on icon at bounding box center [383, 11] width 13 height 13
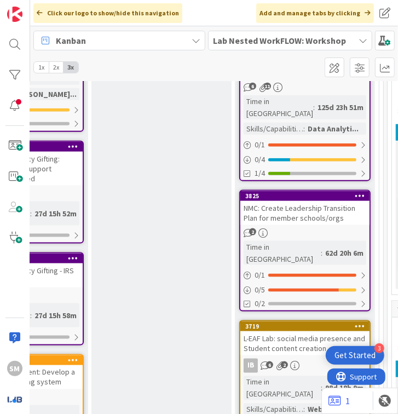
scroll to position [443, 1468]
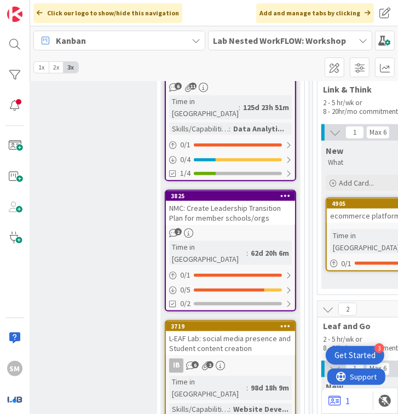
click at [238, 42] on b "Lab Nested WorkFLOW: Workshop" at bounding box center [279, 40] width 133 height 11
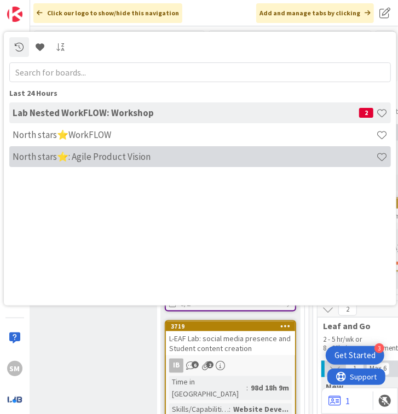
click at [222, 152] on h4 "North stars⭐: Agile Product Vision" at bounding box center [194, 156] width 363 height 11
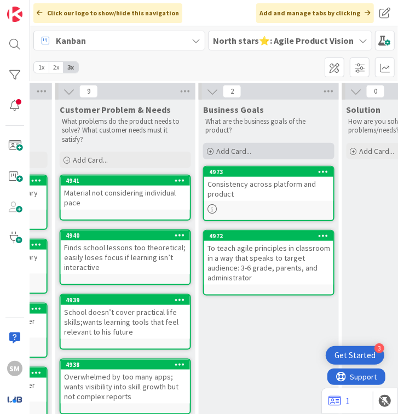
scroll to position [383, 417]
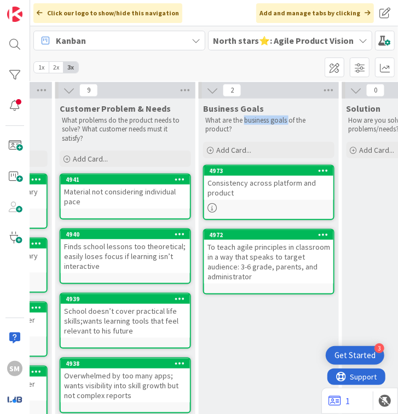
drag, startPoint x: 245, startPoint y: 97, endPoint x: 288, endPoint y: 97, distance: 43.2
click at [288, 116] on p "What are the business goals of the product?" at bounding box center [268, 125] width 127 height 18
copy p "business goals"
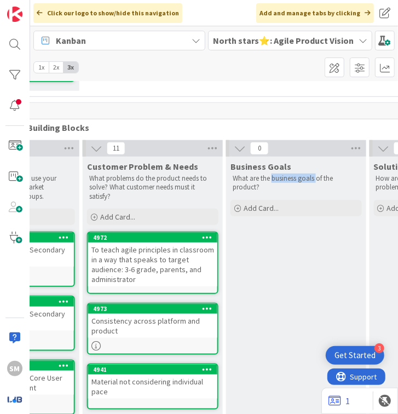
scroll to position [325, 388]
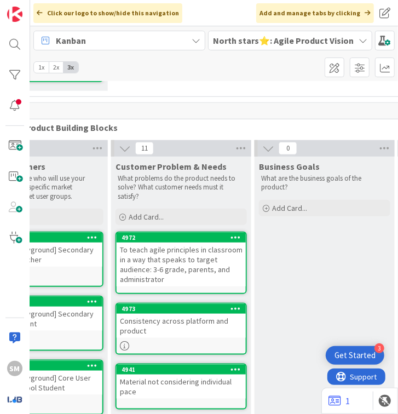
scroll to position [325, 361]
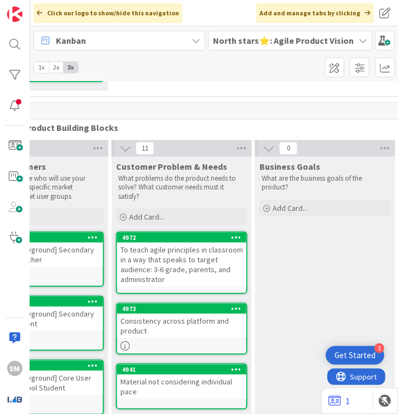
click at [237, 233] on icon at bounding box center [236, 237] width 10 height 8
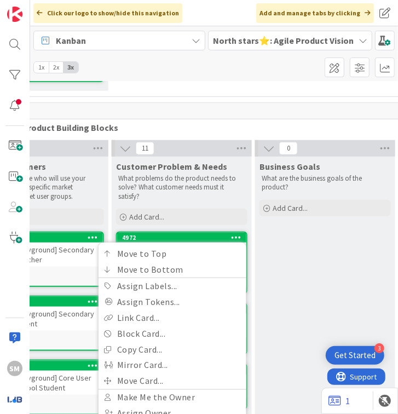
click at [234, 233] on icon at bounding box center [236, 237] width 10 height 8
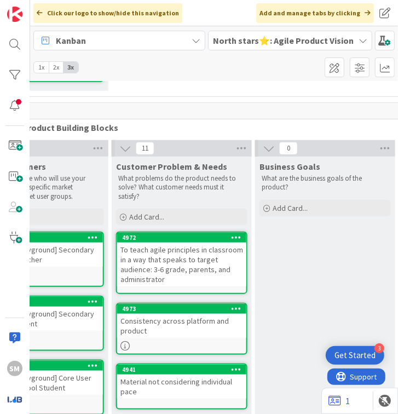
click at [194, 242] on div "To teach agile principles in classroom in a way that speaks to target audience:…" at bounding box center [181, 264] width 129 height 44
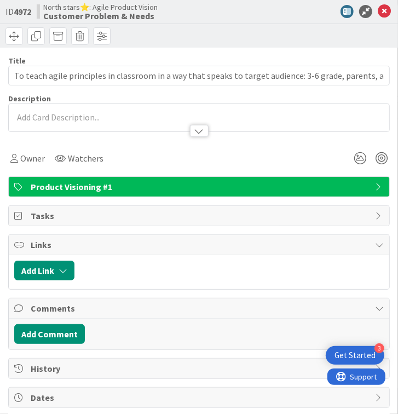
click at [119, 114] on p at bounding box center [198, 117] width 369 height 13
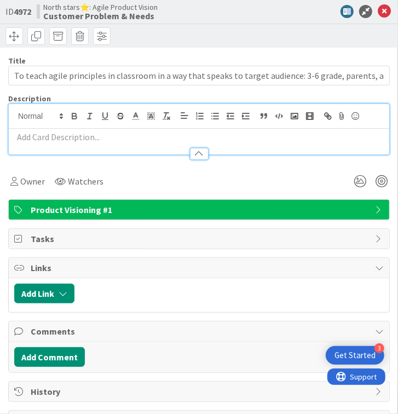
click at [127, 156] on div "Title 117 / 128 To teach agile principles in classroom in a way that speaks to …" at bounding box center [198, 225] width 381 height 354
click at [126, 146] on div at bounding box center [199, 148] width 380 height 11
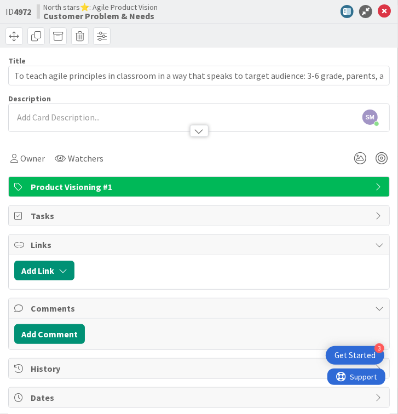
click at [118, 126] on div at bounding box center [199, 125] width 380 height 11
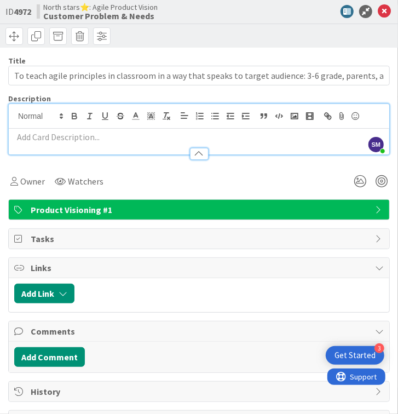
click at [61, 143] on div at bounding box center [199, 148] width 380 height 11
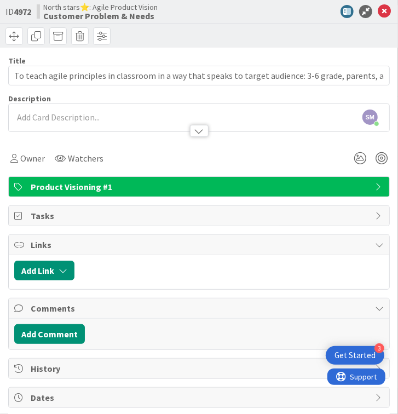
click at [59, 131] on div at bounding box center [198, 126] width 381 height 12
click at [49, 120] on div at bounding box center [199, 125] width 380 height 11
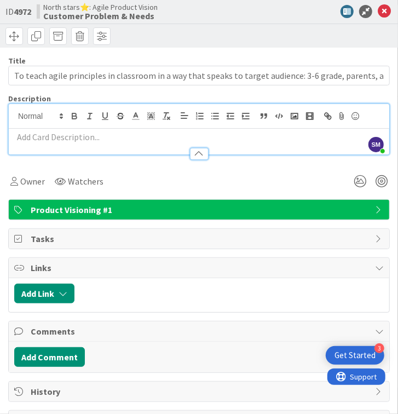
click at [42, 135] on p at bounding box center [198, 137] width 369 height 13
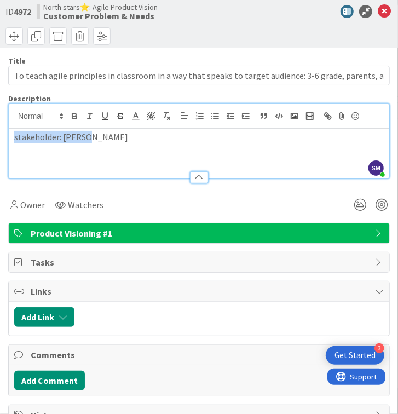
copy p "stakeholder: Amy S."
click at [307, 13] on icon at bounding box center [383, 11] width 13 height 13
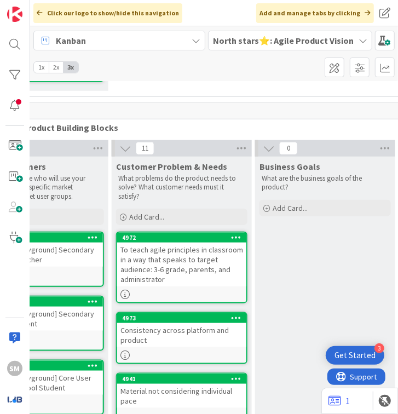
click at [167, 323] on div "4973 Consistency across platform and product" at bounding box center [181, 338] width 131 height 52
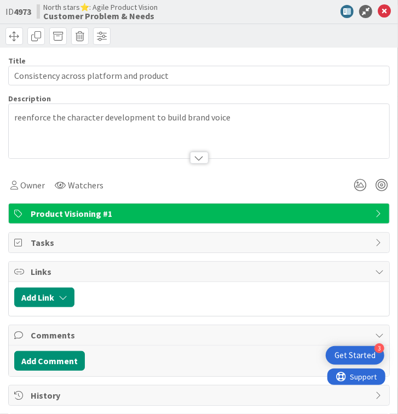
click at [115, 122] on p "reenforce the character development to build brand voice" at bounding box center [198, 117] width 369 height 13
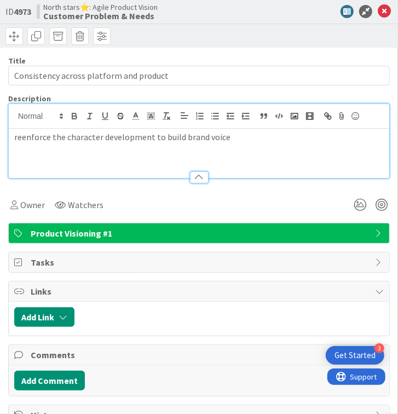
click at [230, 142] on p "reenforce the character development to build brand voice" at bounding box center [198, 137] width 369 height 13
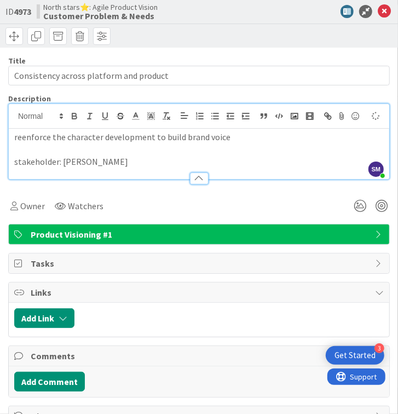
click at [115, 148] on p at bounding box center [198, 149] width 369 height 13
click at [307, 9] on icon at bounding box center [383, 11] width 13 height 13
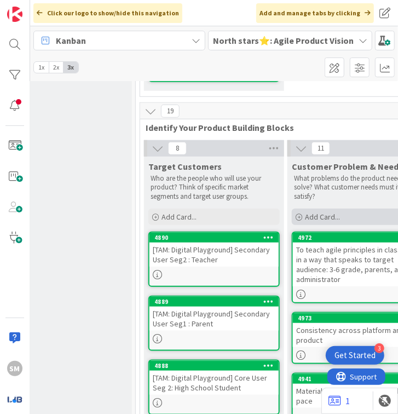
scroll to position [325, 152]
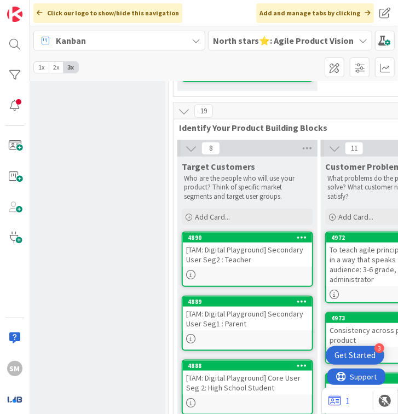
click at [105, 48] on div "Kanban" at bounding box center [119, 41] width 172 height 20
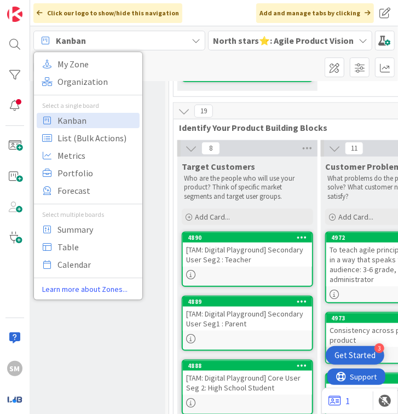
click at [241, 43] on b "North stars⭐: Agile Product Vision" at bounding box center [283, 40] width 141 height 11
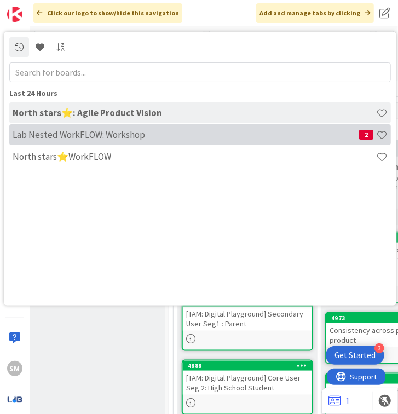
click at [223, 140] on div "Lab Nested WorkFLOW: Workshop 2" at bounding box center [199, 134] width 381 height 21
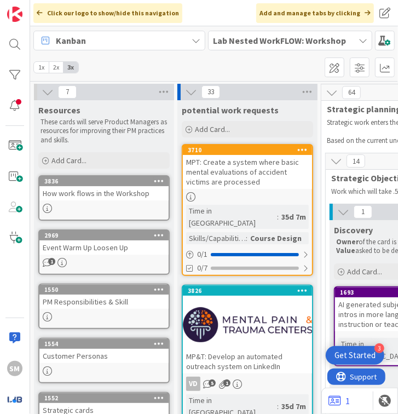
scroll to position [252, 707]
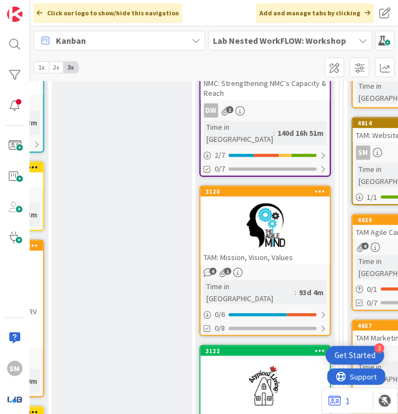
click at [275, 217] on div at bounding box center [265, 225] width 129 height 49
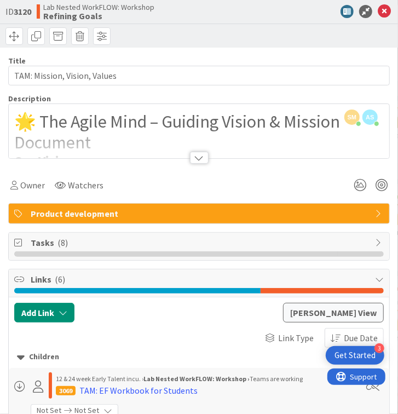
click at [195, 156] on div at bounding box center [199, 158] width 19 height 12
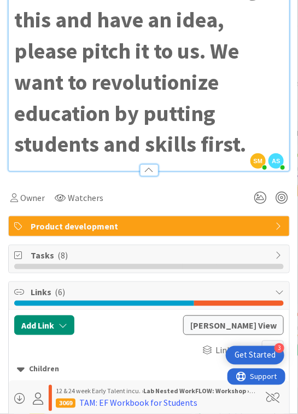
scroll to position [2579, 0]
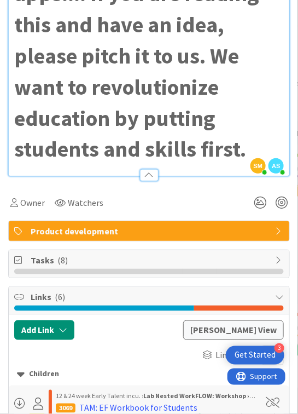
click at [89, 274] on li at bounding box center [99, 271] width 34 height 5
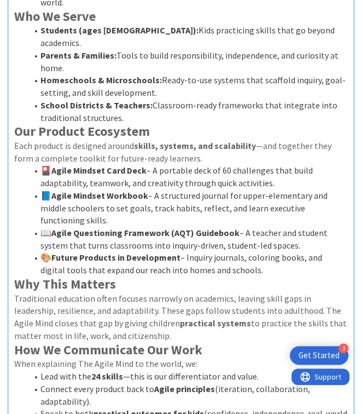
scroll to position [0, 0]
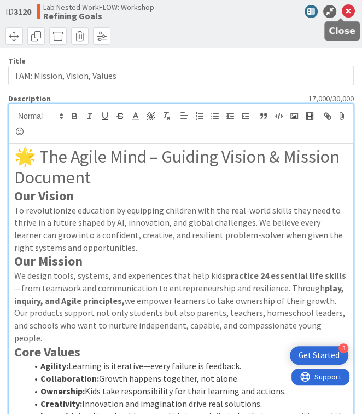
click at [307, 9] on icon at bounding box center [348, 11] width 13 height 13
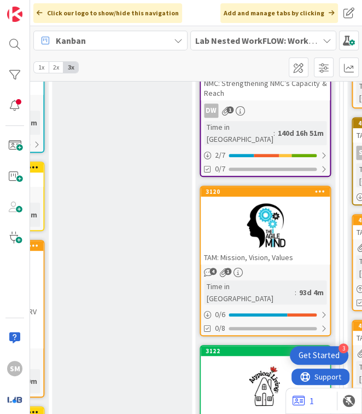
click at [219, 36] on b "Lab Nested WorkFLOW: Workshop" at bounding box center [261, 40] width 133 height 11
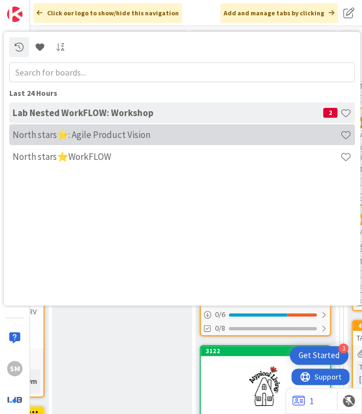
click at [220, 142] on div "North stars⭐: Agile Product Vision" at bounding box center [182, 134] width 346 height 21
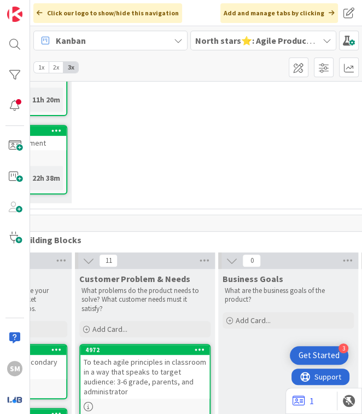
scroll to position [266, 398]
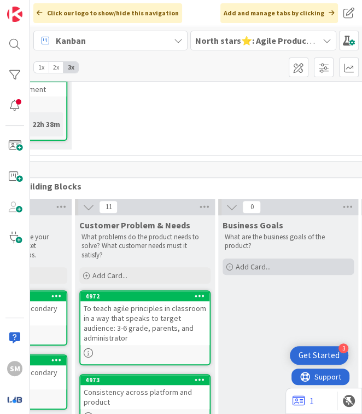
click at [253, 261] on span "Add Card..." at bounding box center [253, 266] width 35 height 10
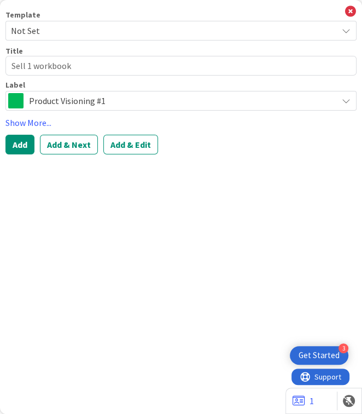
click at [2, 143] on div "Template Not Set Title 15 / 128 Sell 1 workbook Label Product Visioning #1 Show…" at bounding box center [181, 207] width 362 height 414
click at [16, 143] on button "Add" at bounding box center [19, 145] width 29 height 20
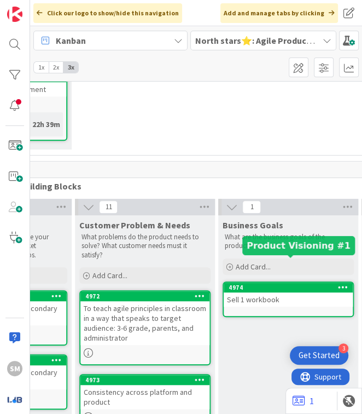
click at [266, 292] on div "Sell 1 workbook" at bounding box center [288, 299] width 129 height 14
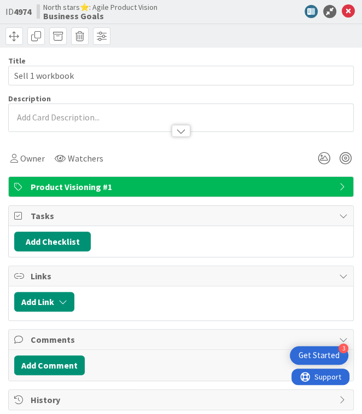
click at [82, 115] on p at bounding box center [181, 117] width 334 height 13
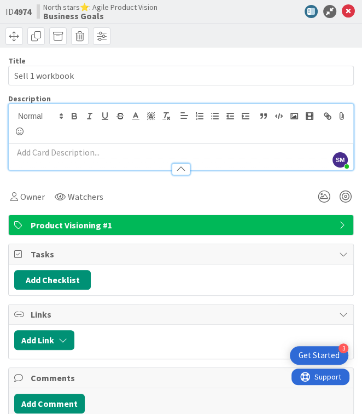
click at [65, 147] on p at bounding box center [181, 152] width 334 height 13
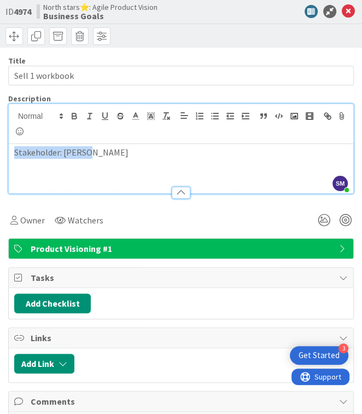
copy p "Stakeholder: [PERSON_NAME]"
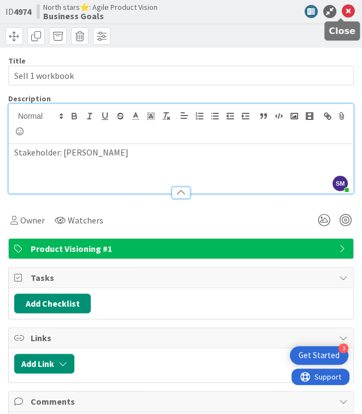
click at [307, 13] on icon at bounding box center [348, 11] width 13 height 13
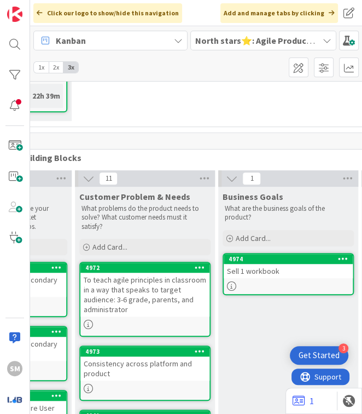
scroll to position [311, 398]
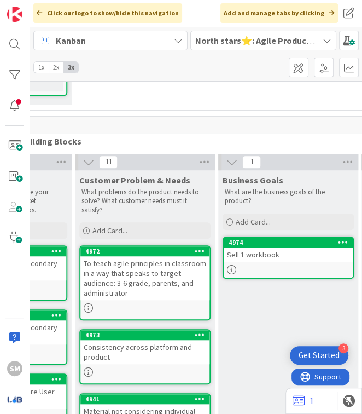
click at [289, 247] on div "Sell 1 workbook" at bounding box center [288, 254] width 129 height 14
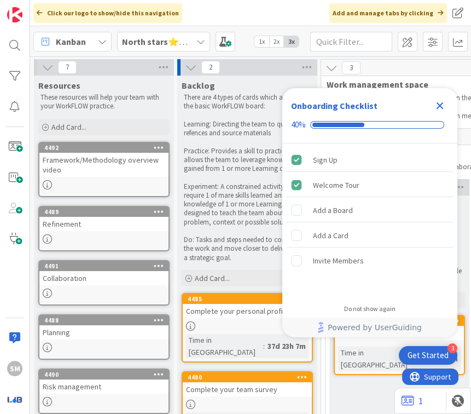
click at [435, 104] on icon "Close Checklist" at bounding box center [439, 105] width 13 height 13
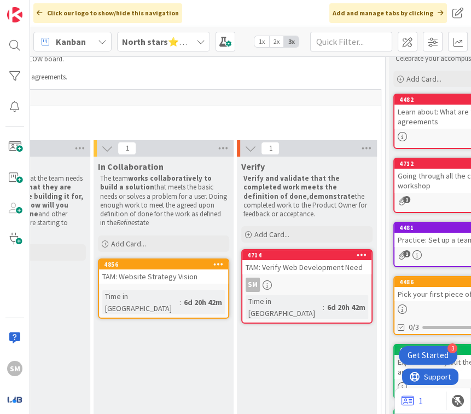
scroll to position [39, 518]
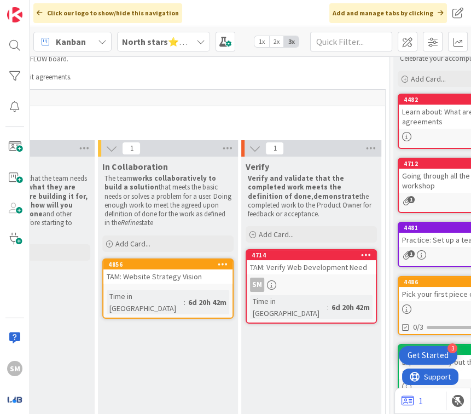
click at [159, 38] on b "North stars⭐WorkFLOW" at bounding box center [171, 41] width 99 height 11
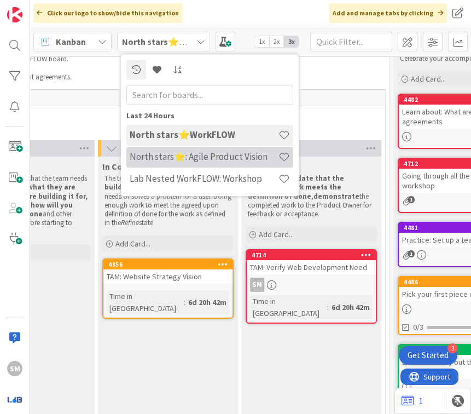
click at [184, 162] on h4 "North stars⭐: Agile Product Vision" at bounding box center [204, 156] width 149 height 11
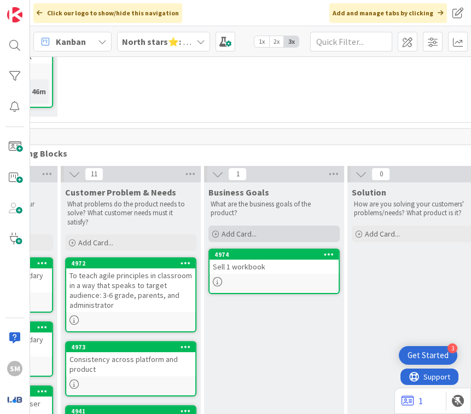
scroll to position [275, 425]
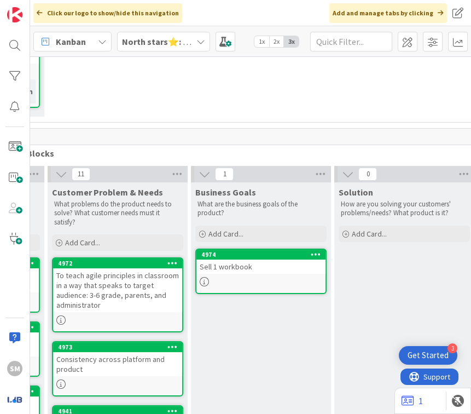
click at [241, 277] on div at bounding box center [260, 281] width 129 height 9
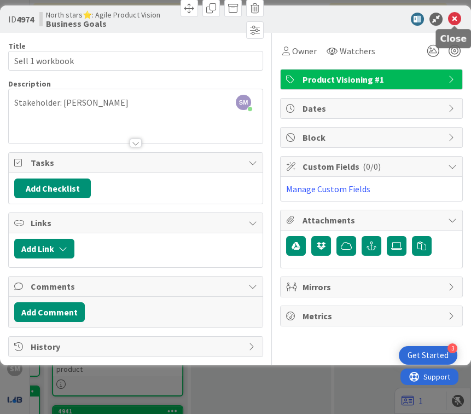
click at [453, 16] on icon at bounding box center [454, 19] width 13 height 13
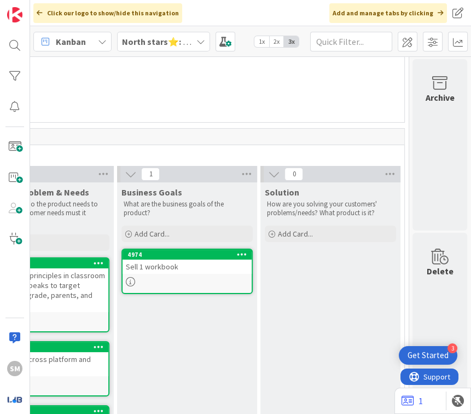
click at [296, 229] on span "Add Card..." at bounding box center [295, 234] width 35 height 10
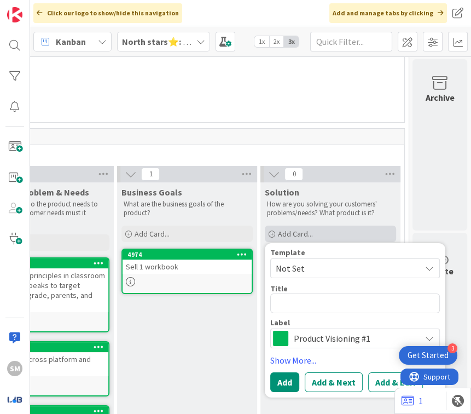
click at [296, 229] on span "Add Card..." at bounding box center [295, 234] width 35 height 10
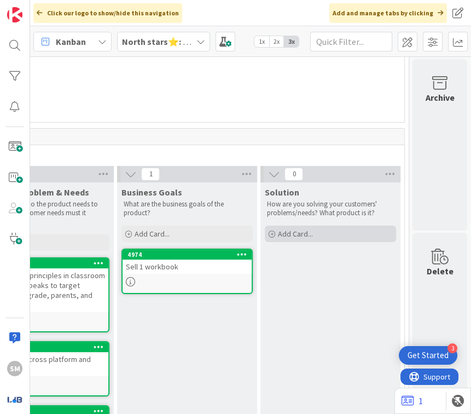
click at [296, 229] on span "Add Card..." at bounding box center [295, 234] width 35 height 10
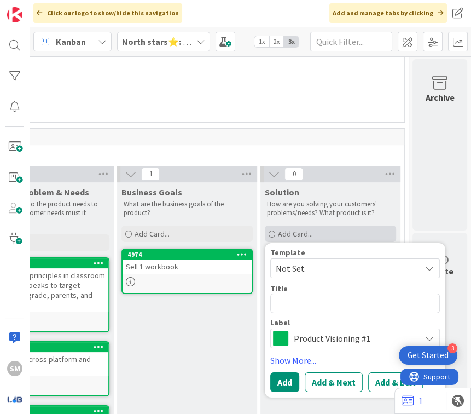
click at [296, 229] on span "Add Card..." at bounding box center [295, 234] width 35 height 10
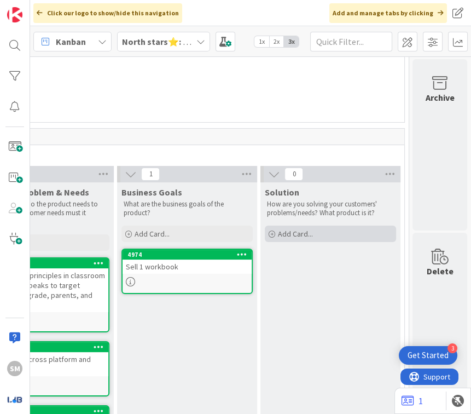
click at [296, 229] on span "Add Card..." at bounding box center [295, 234] width 35 height 10
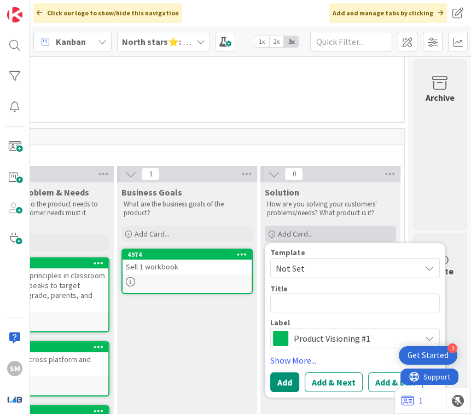
click at [296, 229] on span "Add Card..." at bounding box center [295, 234] width 35 height 10
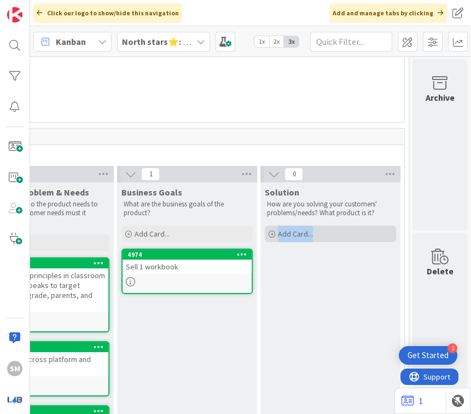
click at [296, 229] on span "Add Card..." at bounding box center [295, 234] width 35 height 10
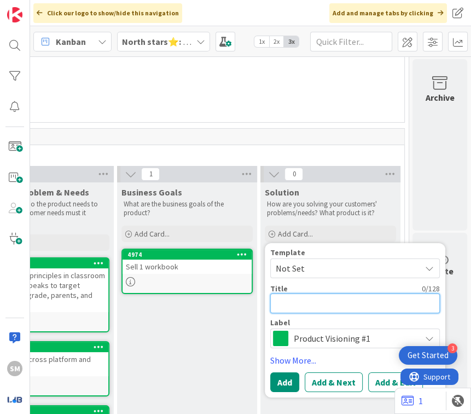
click at [282, 293] on textarea at bounding box center [355, 303] width 170 height 20
click at [289, 260] on span "Not Set" at bounding box center [344, 267] width 137 height 14
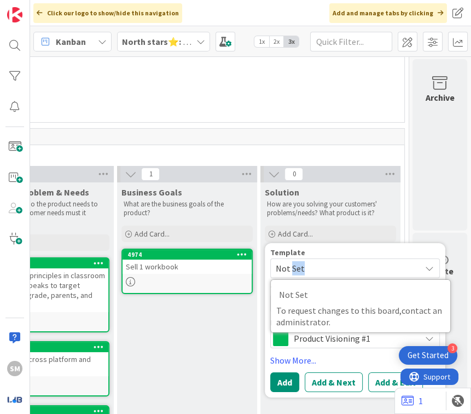
click at [289, 260] on span "Not Set" at bounding box center [344, 267] width 137 height 14
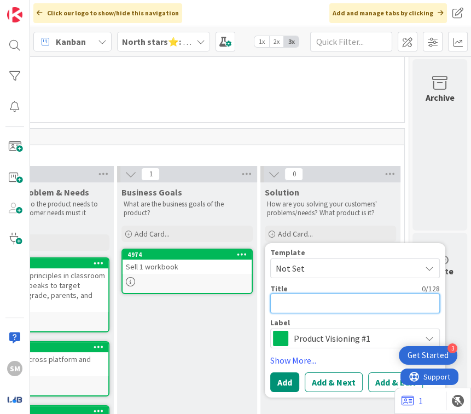
click at [280, 293] on textarea at bounding box center [355, 303] width 170 height 20
type textarea "x"
type textarea "T"
type textarea "x"
type textarea "W"
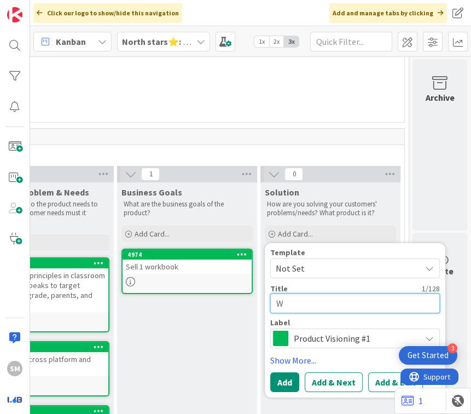
type textarea "x"
type textarea "We"
type textarea "x"
type textarea "Web"
type textarea "x"
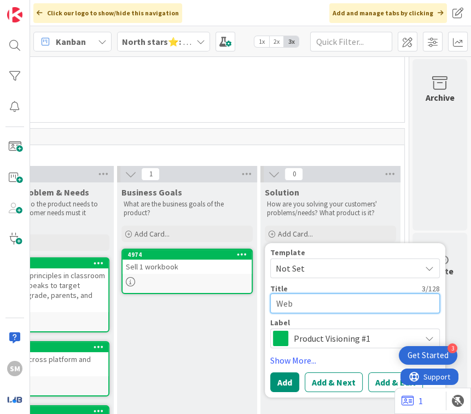
type textarea "Webs"
type textarea "x"
type textarea "Websi"
type textarea "x"
type textarea "Websit"
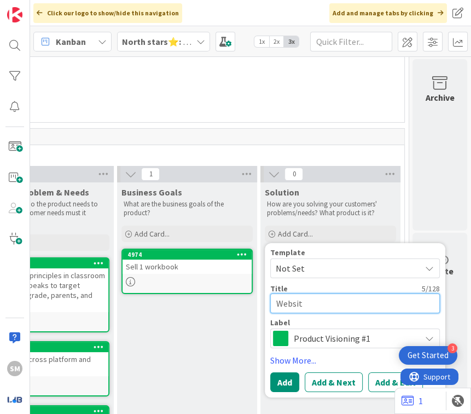
type textarea "x"
type textarea "Website"
click at [270, 293] on textarea "Website" at bounding box center [355, 303] width 170 height 20
type textarea "x"
type textarea "aWebsite"
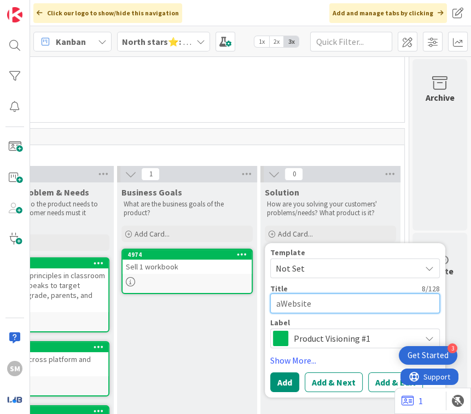
type textarea "x"
type textarea "a Website"
click at [322, 293] on textarea "a Website" at bounding box center [355, 303] width 170 height 20
type textarea "x"
type textarea "a Website"
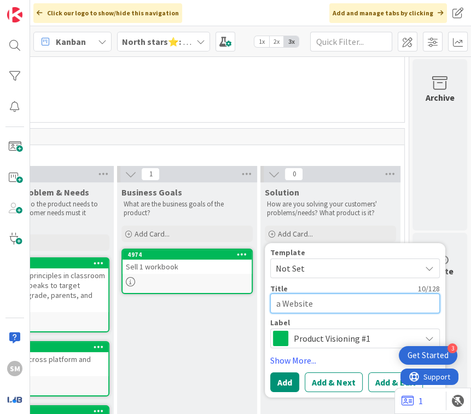
type textarea "x"
type textarea "a Website t"
type textarea "x"
type textarea "a Website th"
type textarea "x"
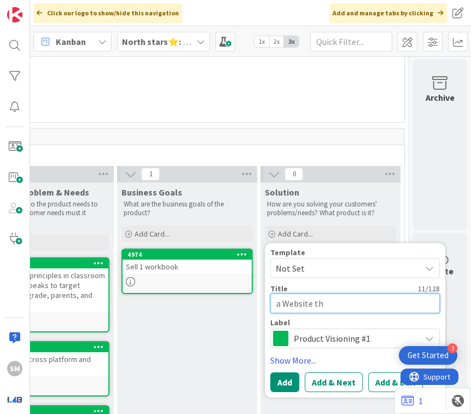
type textarea "a Website tha"
type textarea "x"
type textarea "a Website that"
type textarea "x"
type textarea "a Website that"
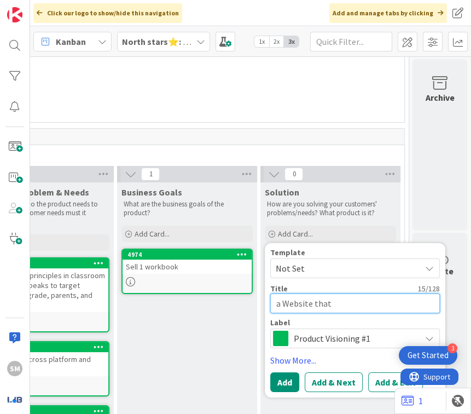
type textarea "x"
type textarea "a Website that h"
type textarea "x"
type textarea "a Website that hos"
type textarea "x"
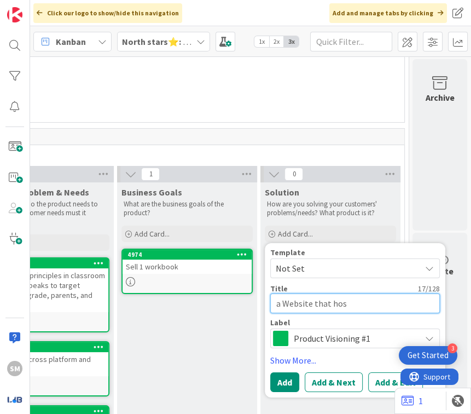
type textarea "a Website that host"
type textarea "x"
type textarea "a Website that host"
type textarea "x"
type textarea "a Website that host e"
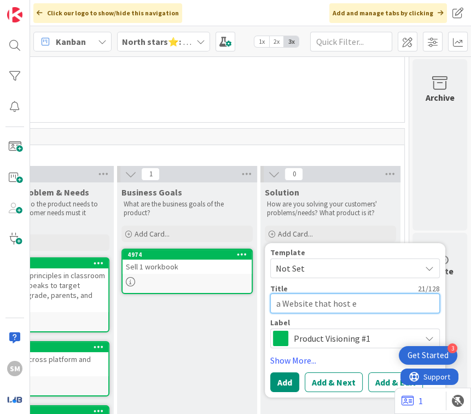
type textarea "x"
type textarea "a Website that host ev"
type textarea "x"
type textarea "a Website that host [PERSON_NAME]"
type textarea "x"
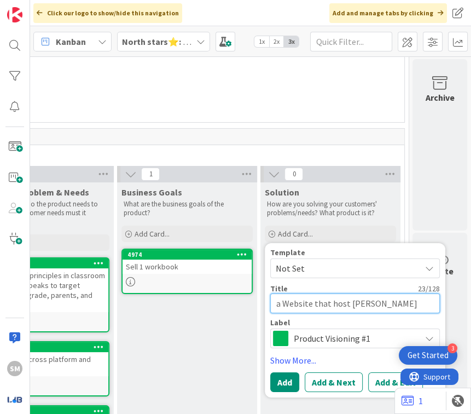
type textarea "a Website that host ever"
type textarea "x"
type textarea "a Website that host every"
type textarea "x"
type textarea "a Website that host every"
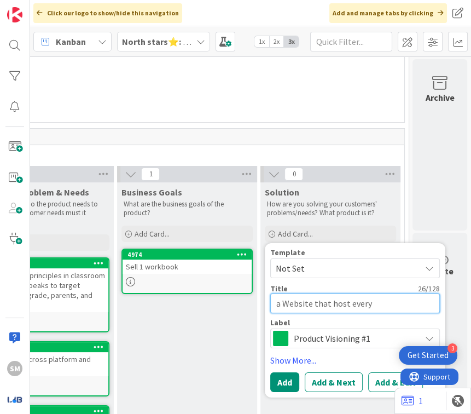
type textarea "x"
type textarea "a Website that host every o"
type textarea "x"
type textarea "a Website that host every ot"
type textarea "x"
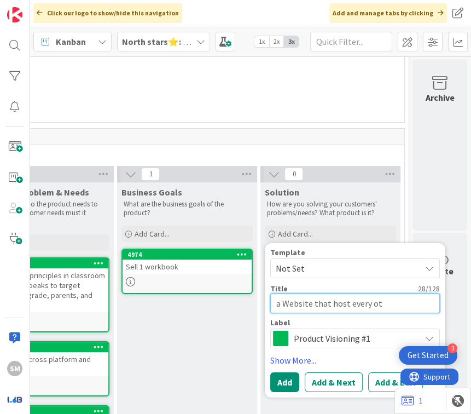
type textarea "a Website that host every oth"
type textarea "x"
type textarea "a Website that host every othe"
type textarea "x"
type textarea "a Website that host every othe r"
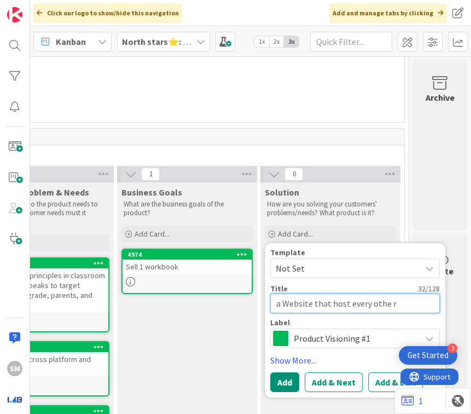
type textarea "x"
type textarea "a Website that host every othe rp"
type textarea "x"
type textarea "a Website that host every othe r"
type textarea "x"
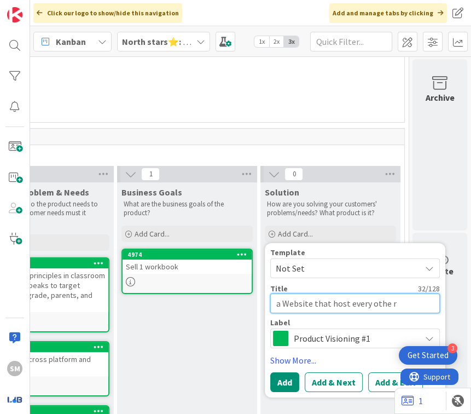
type textarea "a Website that host every othe"
type textarea "x"
type textarea "a Website that host every othe"
type textarea "x"
type textarea "a Website that host every other"
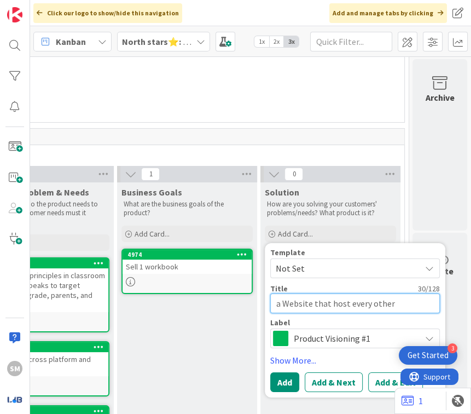
type textarea "x"
type textarea "a Website that host every other"
type textarea "x"
type textarea "a Website that host every other p"
type textarea "x"
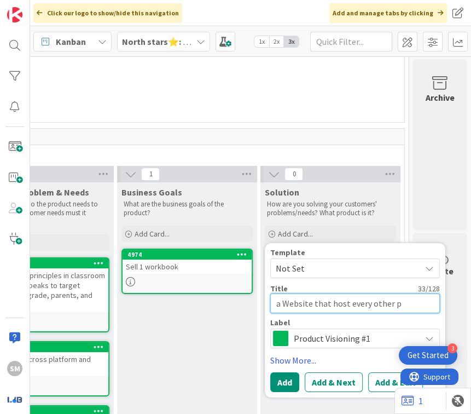
type textarea "a Website that host every other pr"
type textarea "x"
type textarea "a Website that host every other pro"
type textarea "x"
type textarea "a Website that host every other prod"
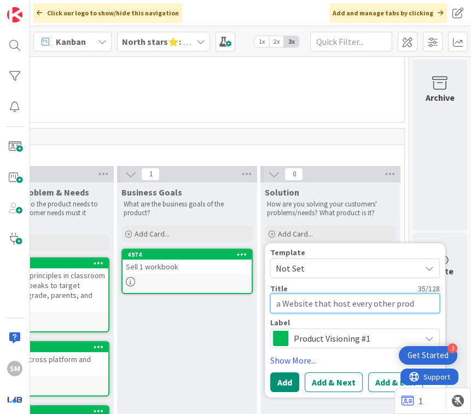
type textarea "x"
type textarea "a Website that host every other produ"
type textarea "x"
type textarea "a Website that host every other produc"
type textarea "x"
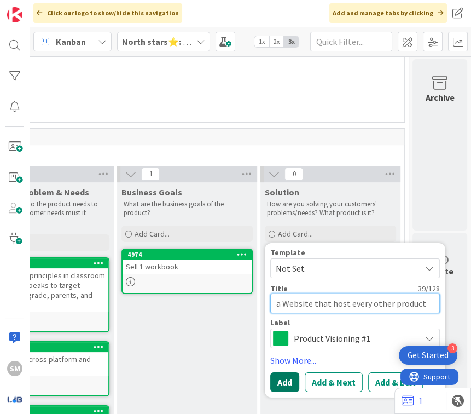
type textarea "a Website that host every other product"
click at [270, 371] on button "Add" at bounding box center [284, 381] width 29 height 20
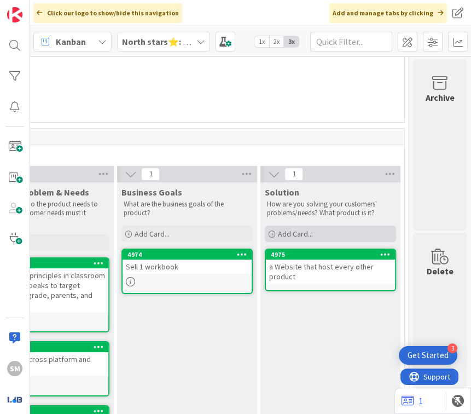
click at [303, 225] on div "Add Card..." at bounding box center [330, 233] width 131 height 16
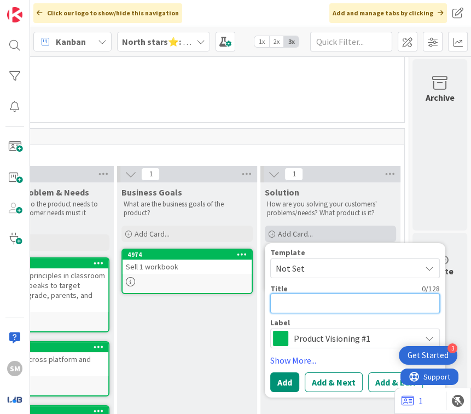
type textarea "x"
type textarea "a"
type textarea "x"
type textarea "a"
type textarea "x"
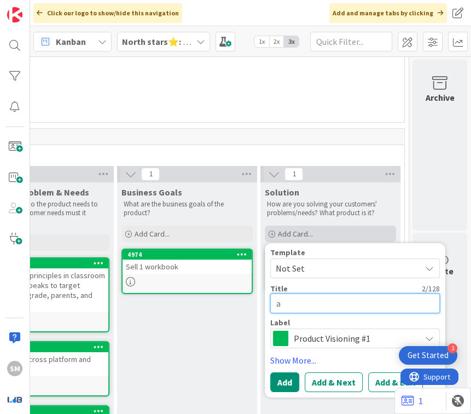
type textarea "a s"
type textarea "x"
type textarea "a st"
type textarea "x"
type textarea "a stu"
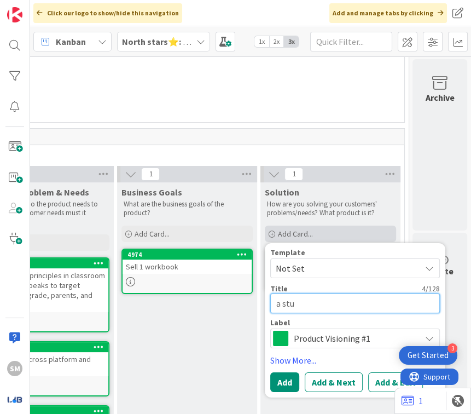
type textarea "x"
type textarea "a stud"
type textarea "x"
type textarea "a stude"
type textarea "x"
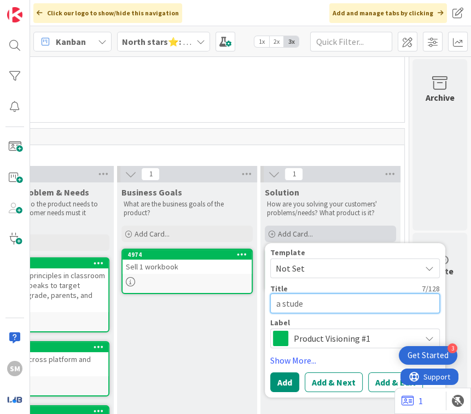
type textarea "a stud"
type textarea "x"
type textarea "a stu"
type textarea "x"
type textarea "a st"
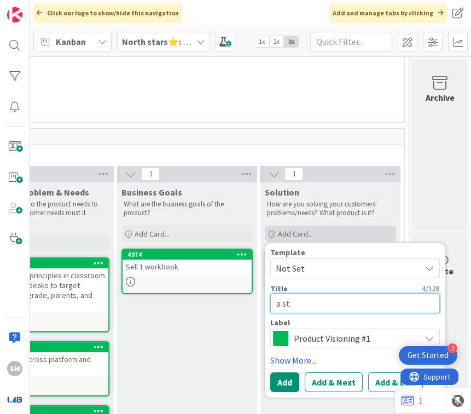
type textarea "x"
type textarea "a s"
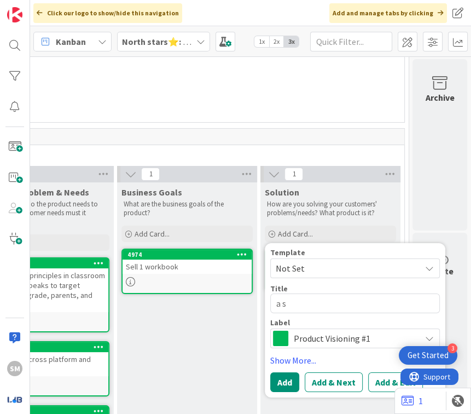
click at [327, 200] on p "How are you solving your customers' problems/needs? What product is it?" at bounding box center [330, 209] width 127 height 18
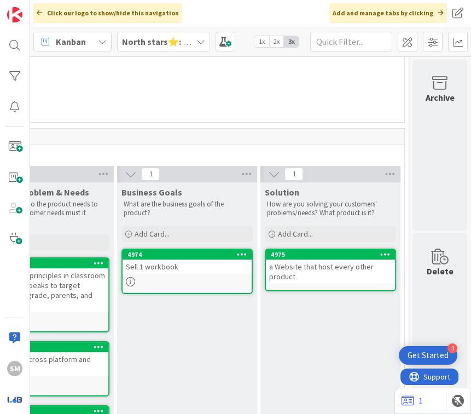
click at [306, 259] on div "a Website that host every other product" at bounding box center [330, 271] width 129 height 24
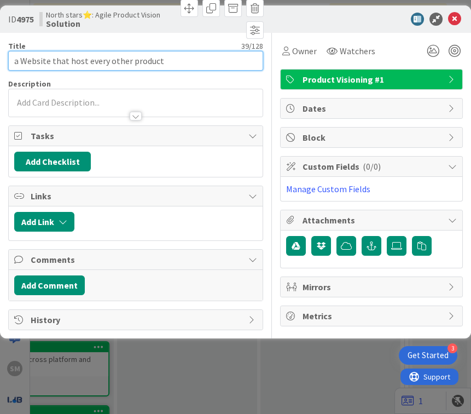
click at [177, 56] on input "a Website that host every other product" at bounding box center [135, 61] width 255 height 20
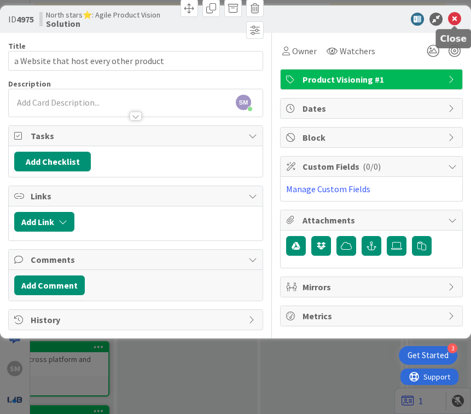
click at [455, 21] on icon at bounding box center [454, 19] width 13 height 13
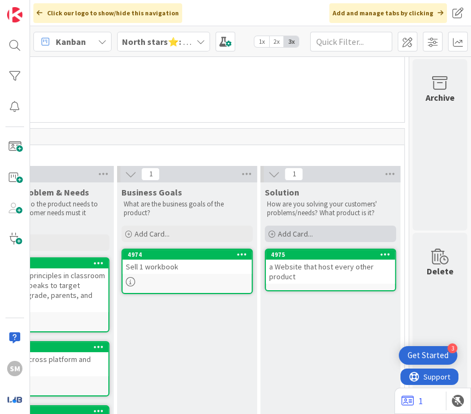
click at [331, 225] on div "Add Card..." at bounding box center [330, 233] width 131 height 16
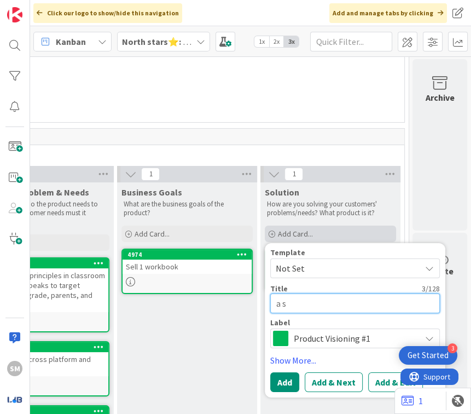
paste textarea "a Website that host every other product"
type textarea "x"
type textarea "a sa Website that host every other product"
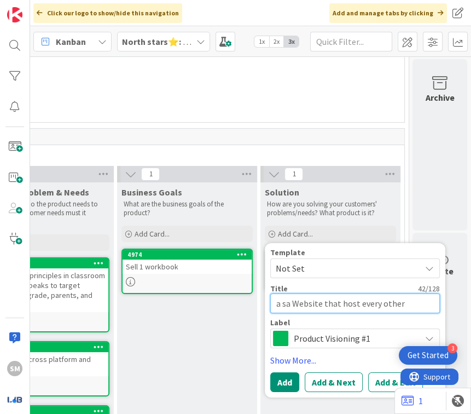
click at [281, 293] on textarea "a sa Website that host every other product" at bounding box center [355, 303] width 170 height 20
type textarea "x"
type textarea "a s Website that host every other product"
type textarea "x"
type textarea "a Website that host every other product"
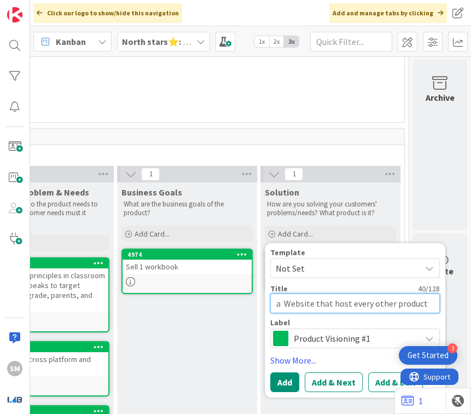
type textarea "x"
type textarea "a Website that host every other product"
type textarea "x"
type textarea "a i Website that host every other product"
type textarea "x"
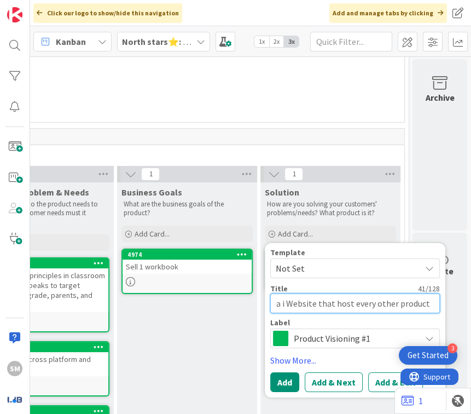
type textarea "a in Website that host every other product"
type textarea "x"
type textarea "a i Website that host every other product"
type textarea "x"
type textarea "a Website that host every other product"
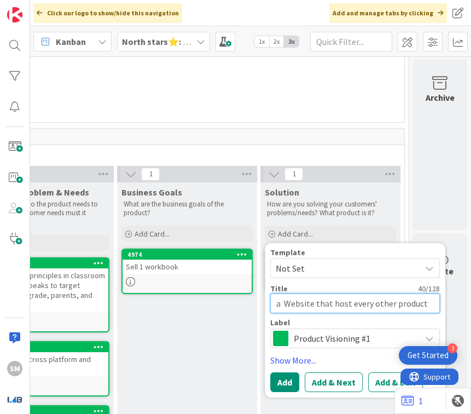
type textarea "x"
type textarea "a Website that host every other product"
type textarea "x"
type textarea "an Website that host every other product"
type textarea "x"
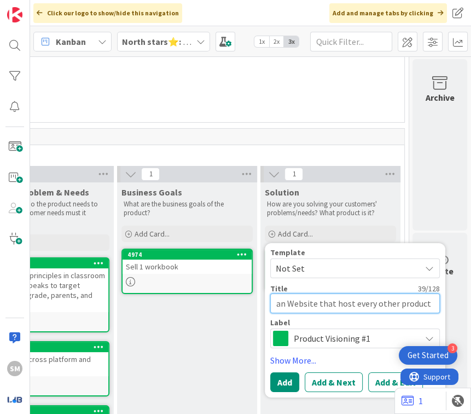
type textarea "an Website that host every other product"
type textarea "x"
type textarea "an i Website that host every other product"
type textarea "x"
type textarea "an in Website that host every other product"
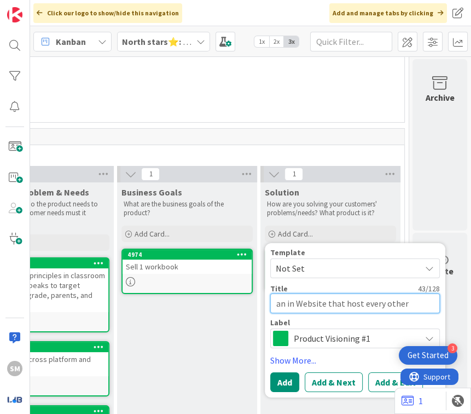
type textarea "x"
type textarea "an int Website that host every other product"
type textarea "x"
type textarea "an inte Website that host every other product"
type textarea "x"
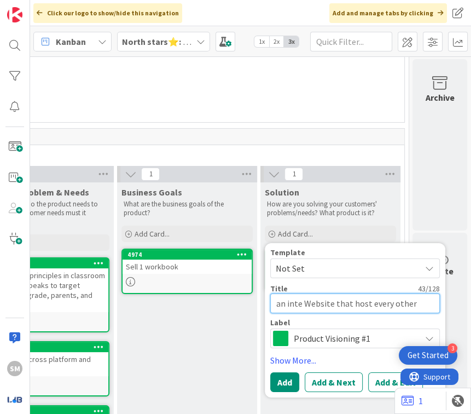
type textarea "an inter Website that host every other product"
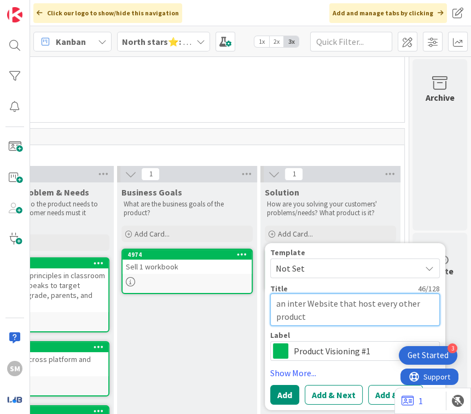
type textarea "x"
type textarea "an intera Website that host every other product"
type textarea "x"
type textarea "an interac Website that host every other product"
type textarea "x"
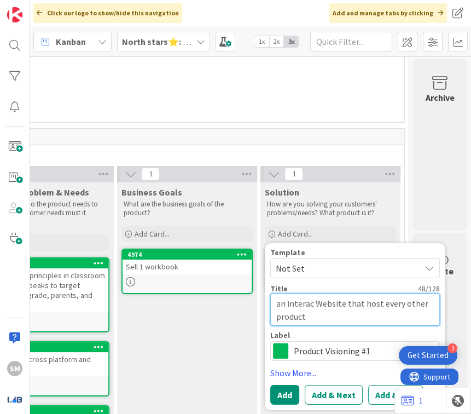
type textarea "an interact Website that host every other product"
type textarea "x"
type textarea "an interactiv Website that host every other product"
type textarea "x"
type textarea "an interactive Website that host every other product"
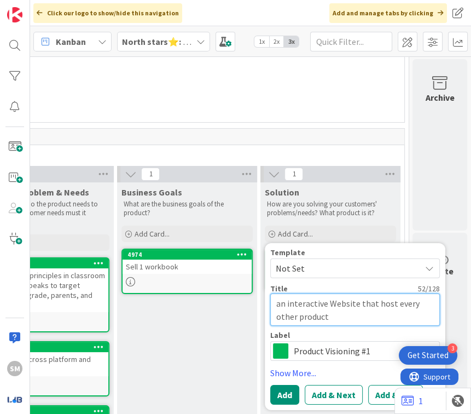
click at [333, 293] on textarea "an interactive Website that host every other product" at bounding box center [355, 309] width 170 height 33
type textarea "x"
type textarea "an interactive d that host every other product"
type textarea "x"
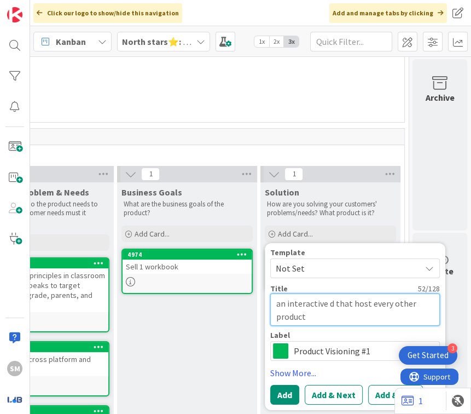
type textarea "an interactive di that host every other product"
type textarea "x"
type textarea "an interactive dig that host every other product"
type textarea "x"
type textarea "an interactive digi that host every other product"
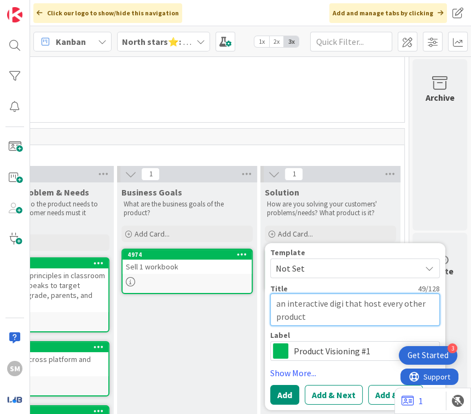
type textarea "x"
type textarea "an interactive digit that host every other product"
type textarea "x"
type textarea "an interactive digita that host every other product"
type textarea "x"
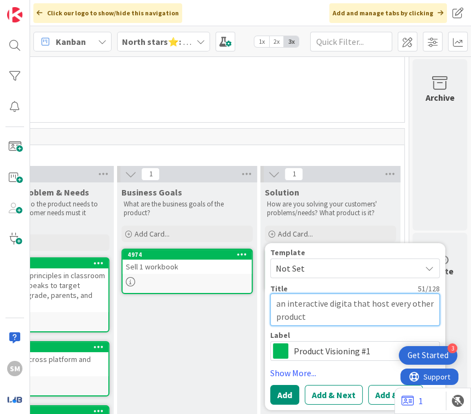
type textarea "an interactive digital that host every other product"
type textarea "x"
type textarea "an interactive digital that host every other product"
type textarea "x"
type textarea "an interactive digital p that host every other product"
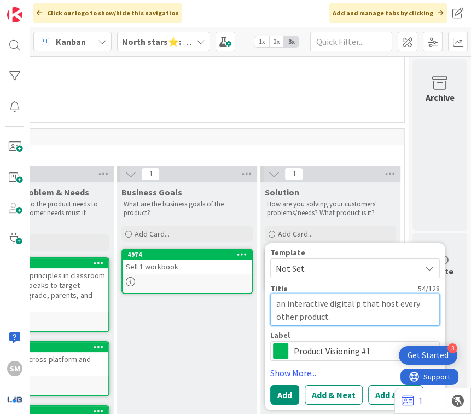
type textarea "x"
type textarea "an interactive digital pl that host every other product"
type textarea "x"
type textarea "an interactive digital pla that host every other product"
type textarea "x"
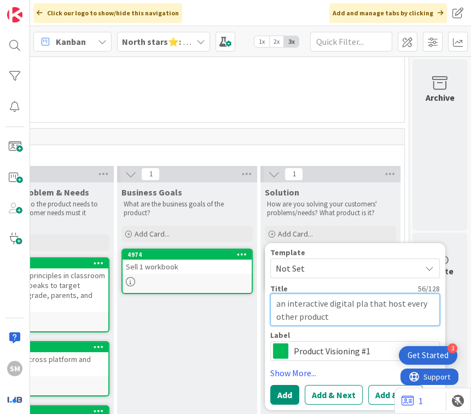
type textarea "an interactive digital play that host every other product"
type textarea "x"
type textarea "an interactive digital playg that host every other product"
type textarea "x"
type textarea "an interactive digital playgr that host every other product"
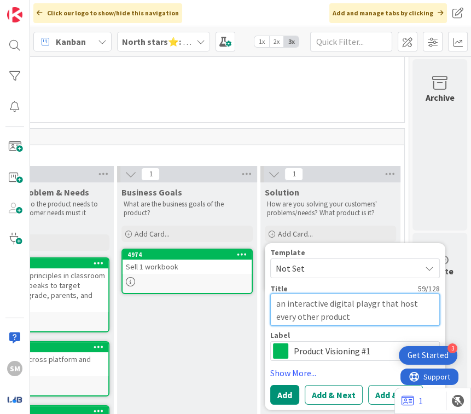
type textarea "x"
type textarea "an interactive digital playgro that host every other product"
type textarea "x"
type textarea "an interactive digital playgrou that host every other product"
type textarea "x"
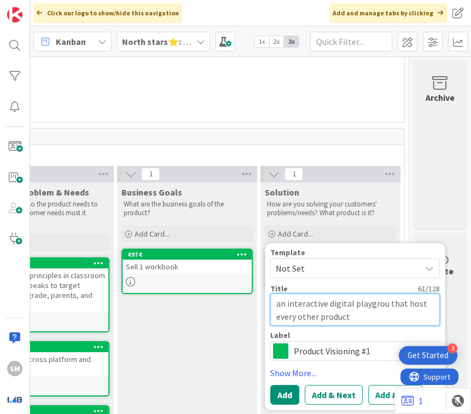
type textarea "an interactive digital playgroun that host every other product"
type textarea "x"
click at [357, 300] on textarea "an interactive digital playground that host every other product" at bounding box center [355, 309] width 170 height 33
click at [287, 293] on textarea "an interactive digital playground that host every other product" at bounding box center [355, 309] width 170 height 33
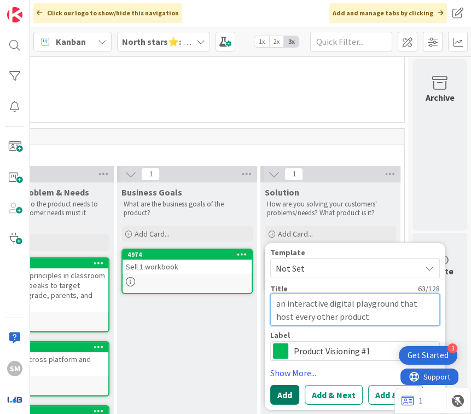
type textarea "an interactive digital playground that host every other product"
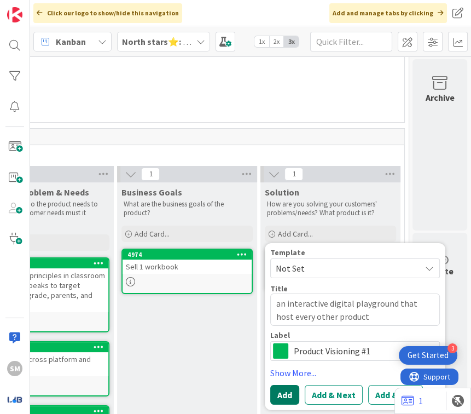
click at [276, 385] on button "Add" at bounding box center [284, 395] width 29 height 20
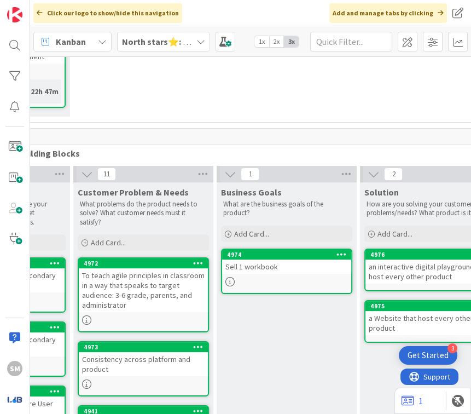
scroll to position [275, 506]
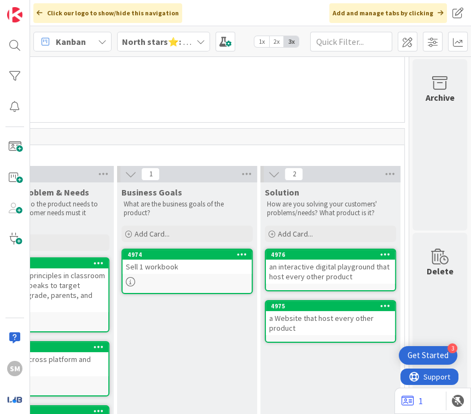
click at [126, 277] on icon at bounding box center [130, 281] width 9 height 9
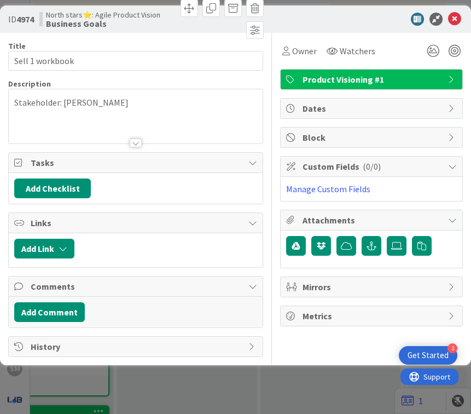
click at [220, 374] on div "ID 4974 North stars⭐: Agile Product Vision Business Goals Title 15 / 128 Sell 1…" at bounding box center [235, 207] width 471 height 414
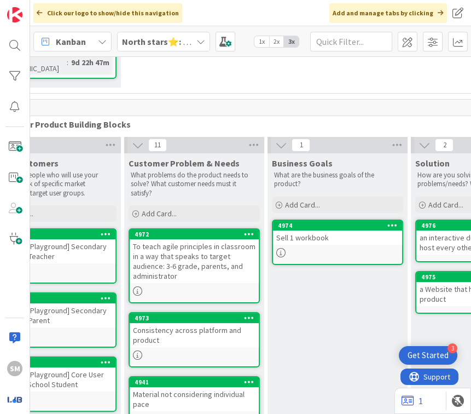
scroll to position [304, 350]
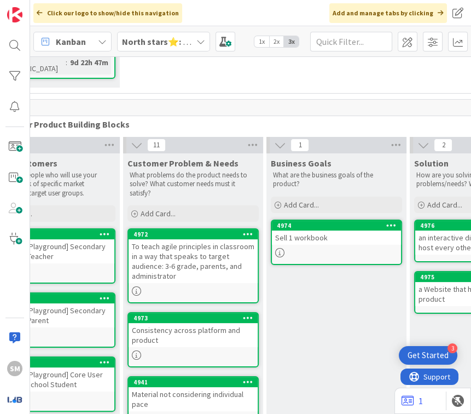
click at [240, 171] on p "What problems do the product needs to solve? What customer needs must it satisf…" at bounding box center [193, 184] width 127 height 27
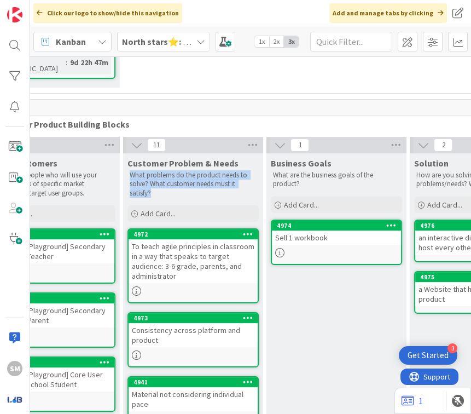
click at [217, 171] on p "What problems do the product needs to solve? What customer needs must it satisf…" at bounding box center [193, 184] width 127 height 27
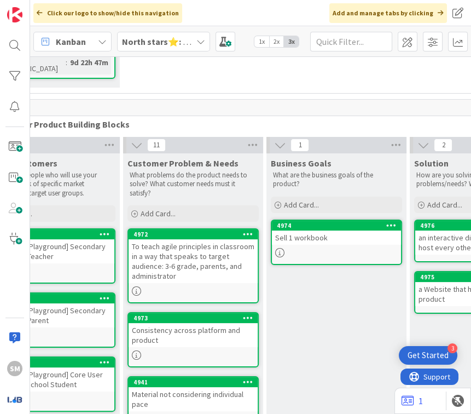
click at [217, 171] on p "What problems do the product needs to solve? What customer needs must it satisf…" at bounding box center [193, 184] width 127 height 27
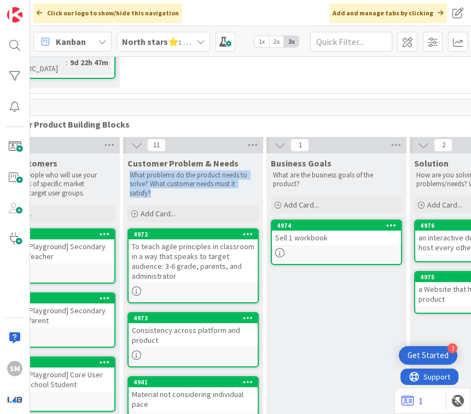
click at [185, 171] on p "What problems do the product needs to solve? What customer needs must it satisf…" at bounding box center [193, 184] width 127 height 27
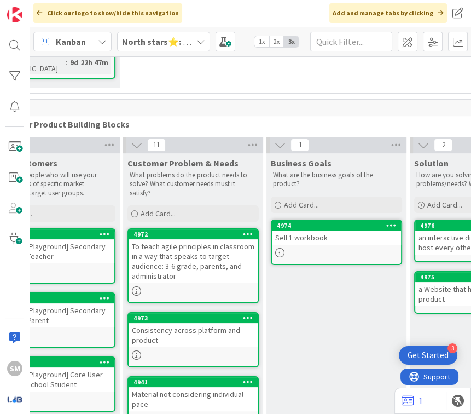
click at [443, 43] on div at bounding box center [433, 42] width 70 height 20
click at [438, 43] on span at bounding box center [433, 42] width 20 height 20
